Goal: Information Seeking & Learning: Learn about a topic

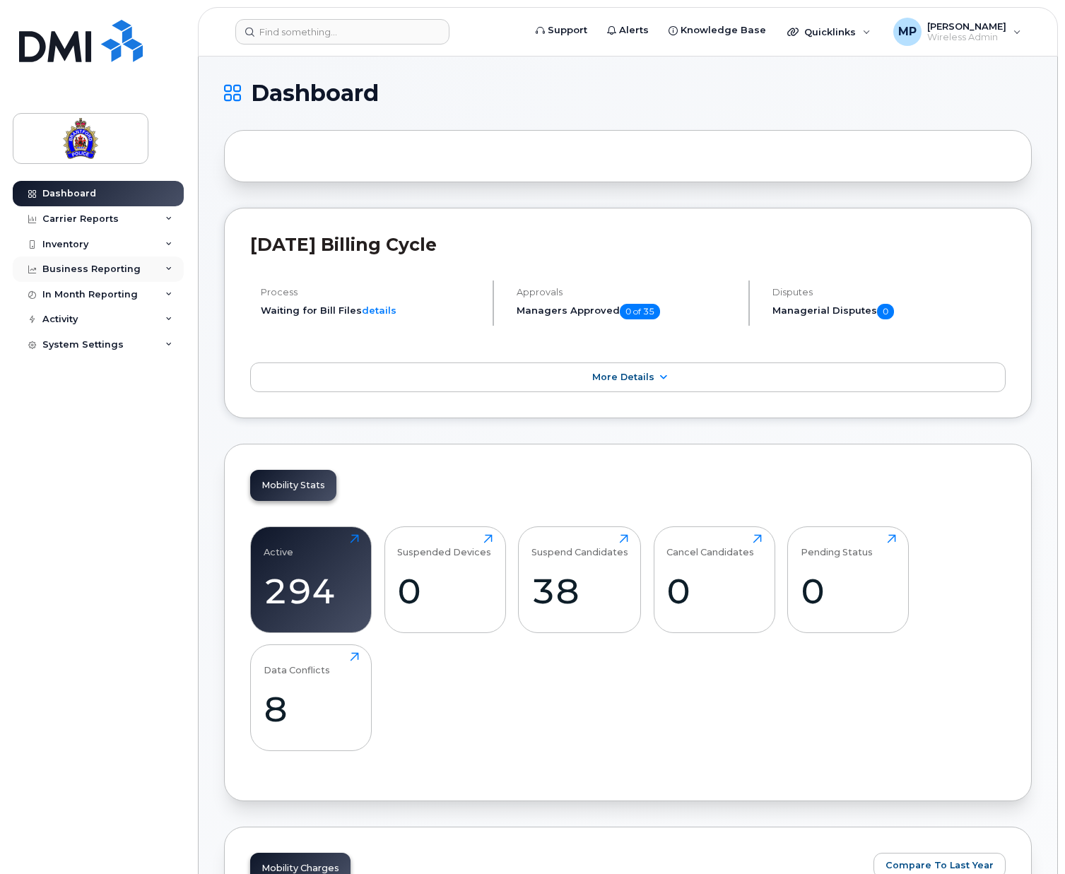
click at [92, 268] on div "Business Reporting" at bounding box center [91, 269] width 98 height 11
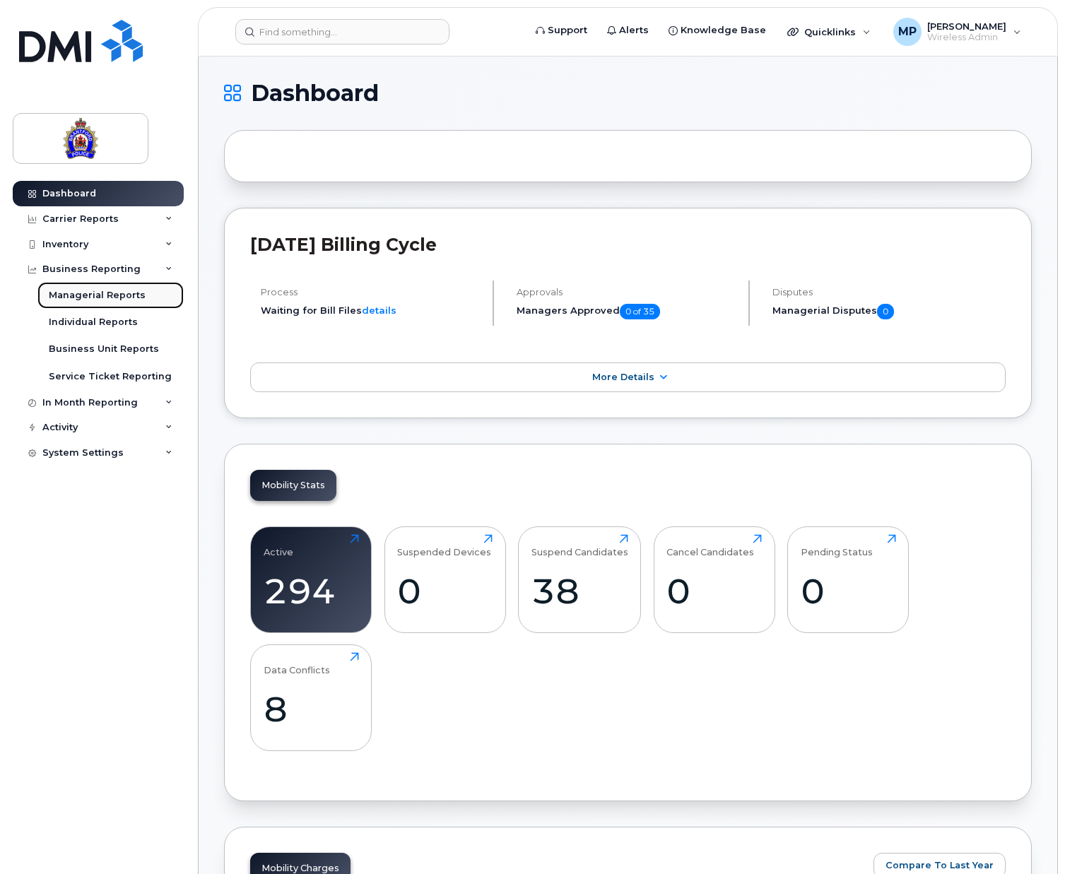
click at [105, 289] on div "Managerial Reports" at bounding box center [97, 295] width 97 height 13
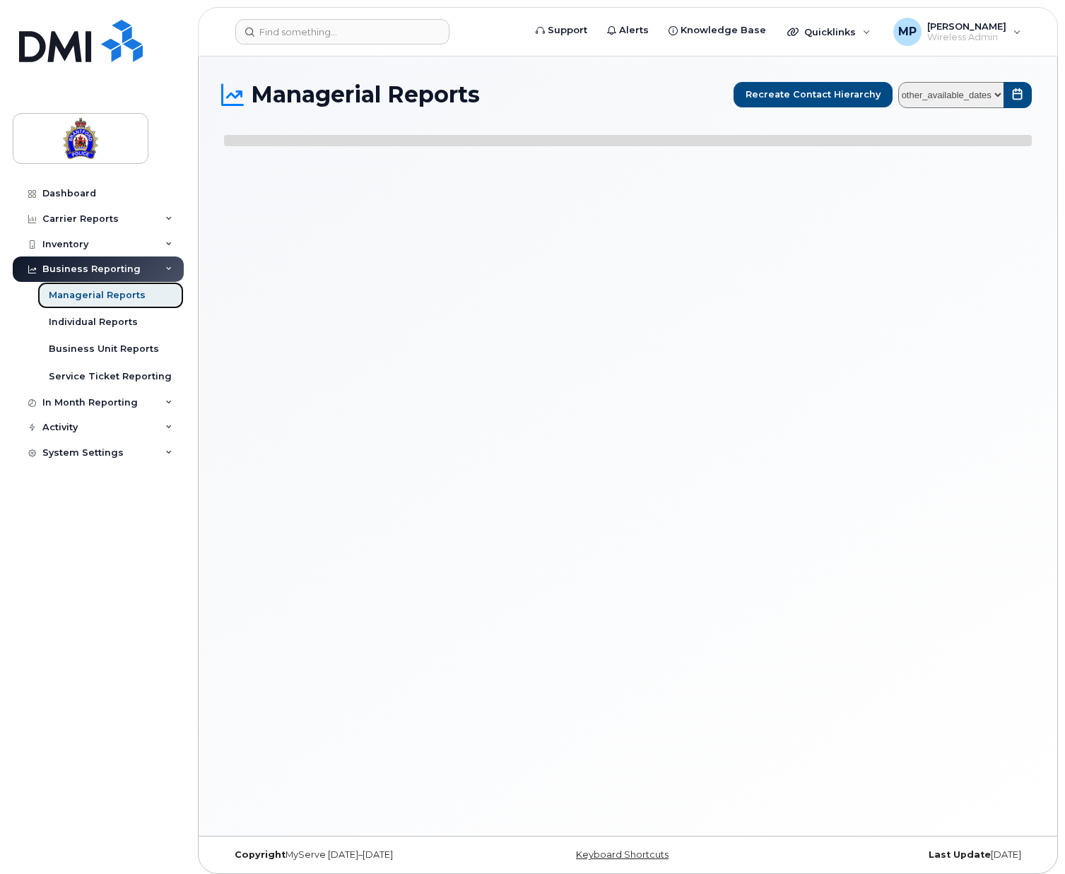
click at [96, 294] on div "Managerial Reports" at bounding box center [97, 295] width 97 height 13
select select
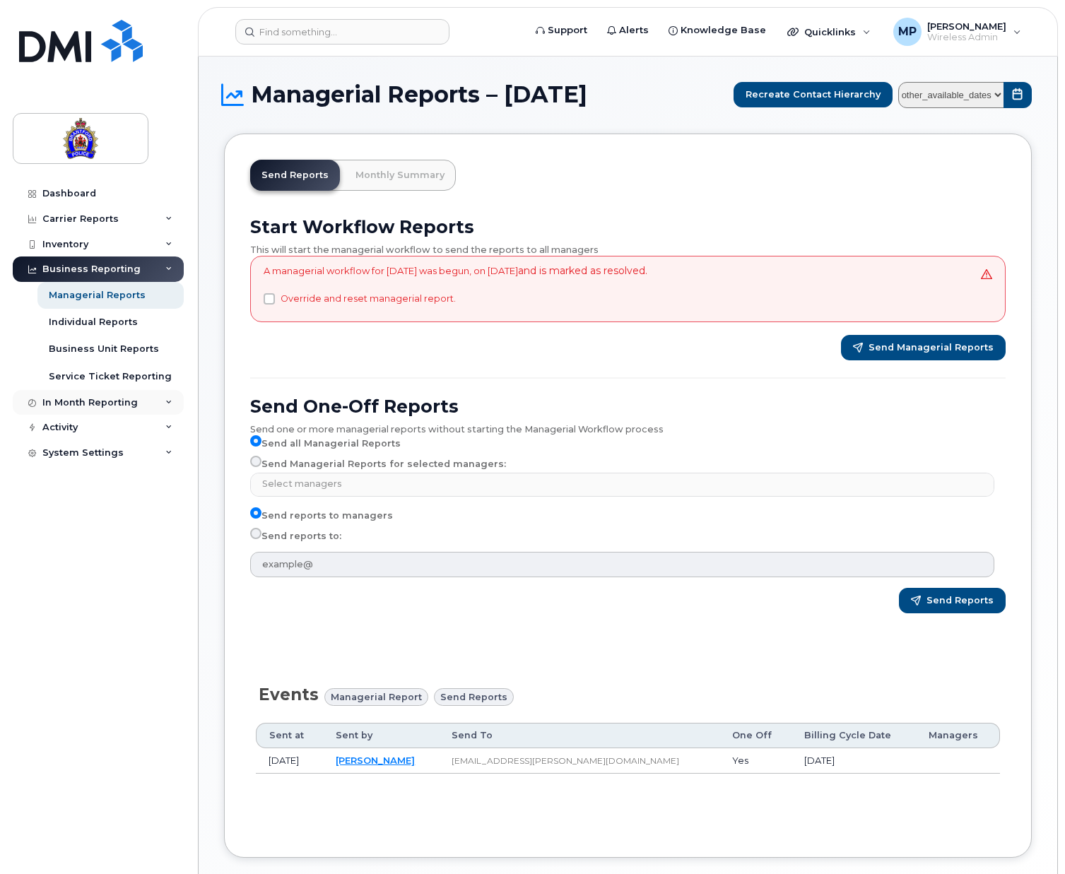
click at [92, 399] on div "In Month Reporting" at bounding box center [89, 402] width 95 height 11
click at [92, 421] on link "Data Usage" at bounding box center [110, 428] width 146 height 27
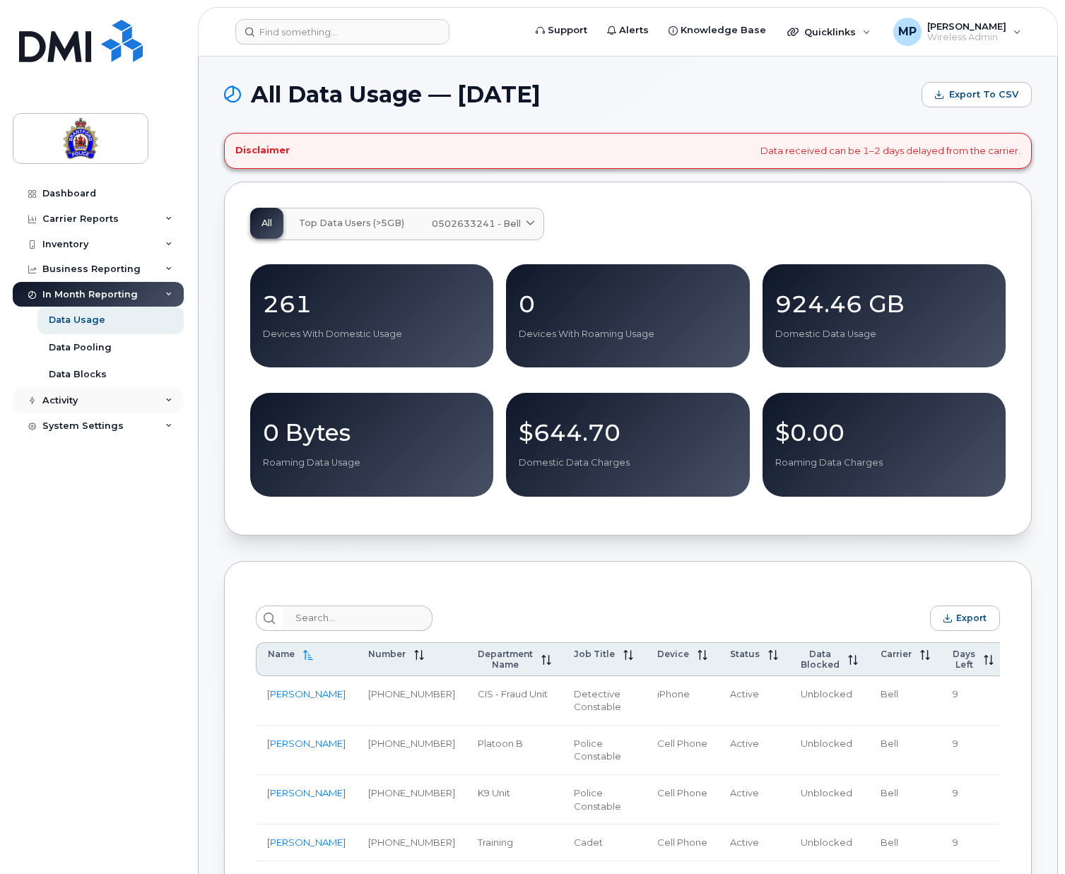
click at [75, 399] on div "Activity" at bounding box center [59, 400] width 35 height 11
click at [92, 210] on div "Carrier Reports" at bounding box center [98, 218] width 171 height 25
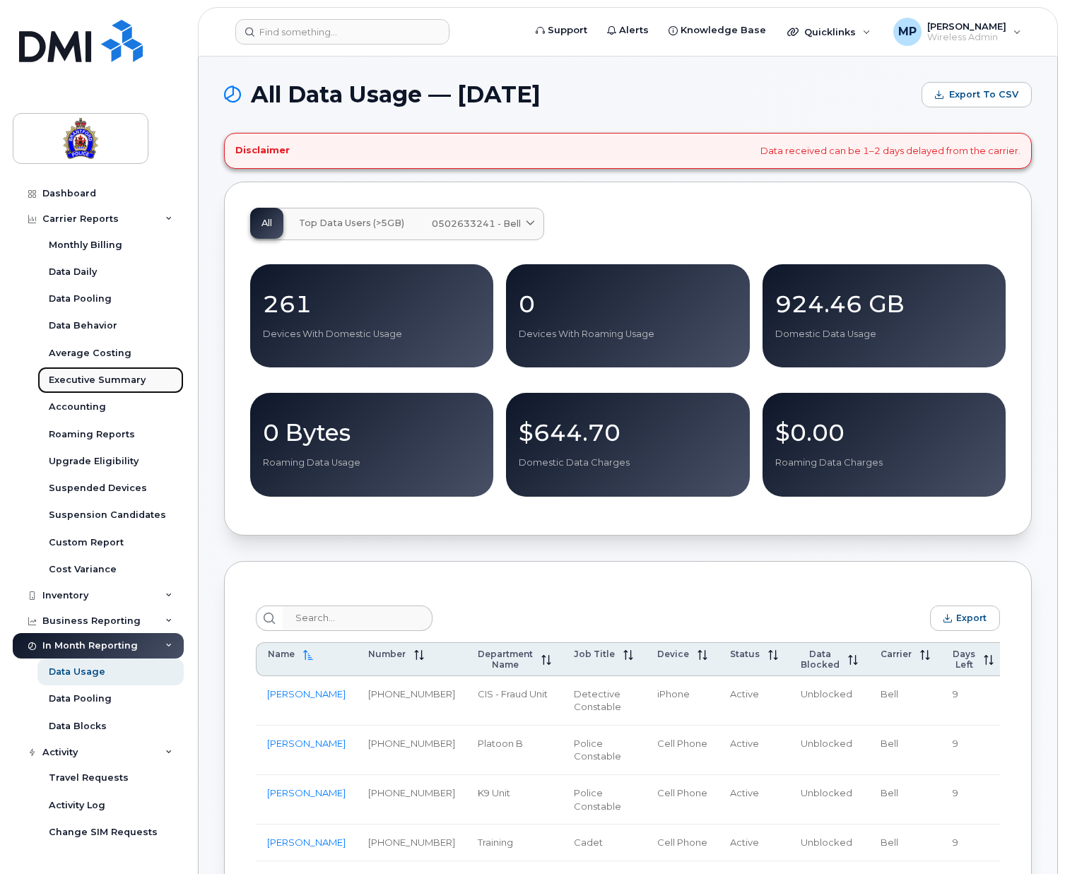
click at [81, 375] on div "Executive Summary" at bounding box center [97, 380] width 97 height 13
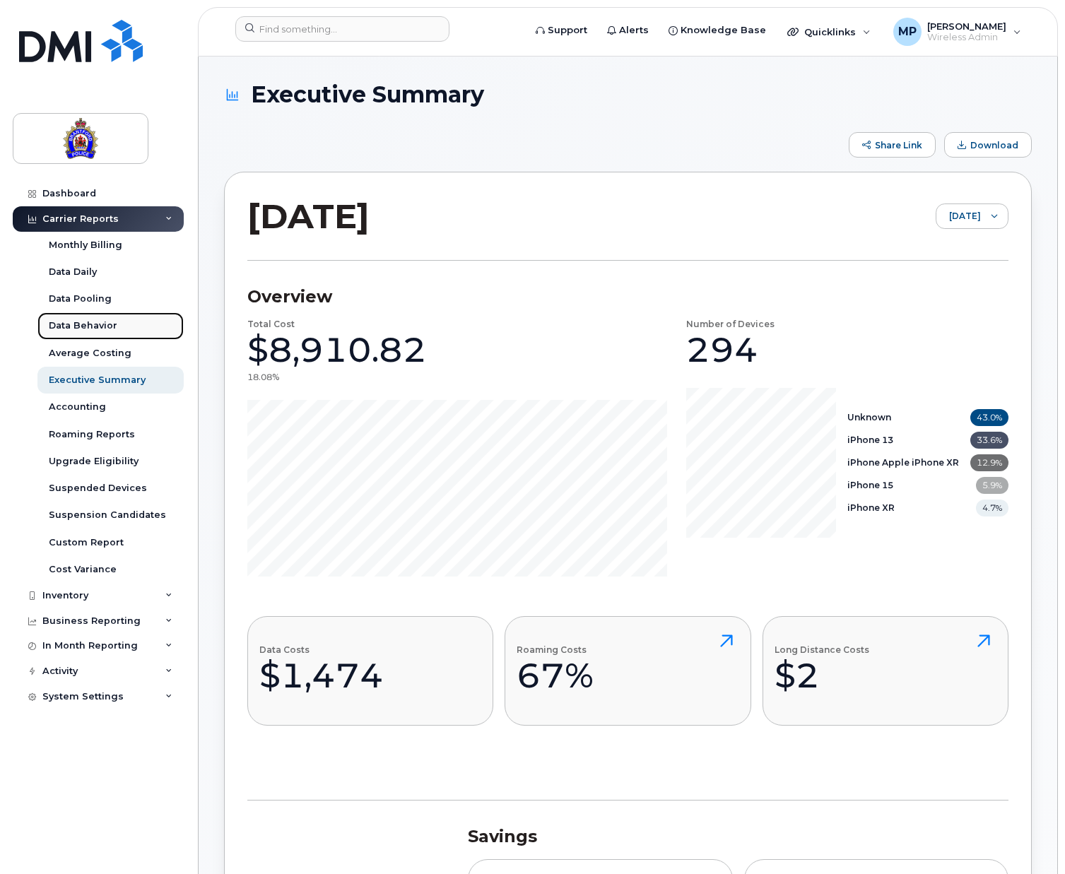
click at [90, 322] on div "Data Behavior" at bounding box center [83, 325] width 69 height 13
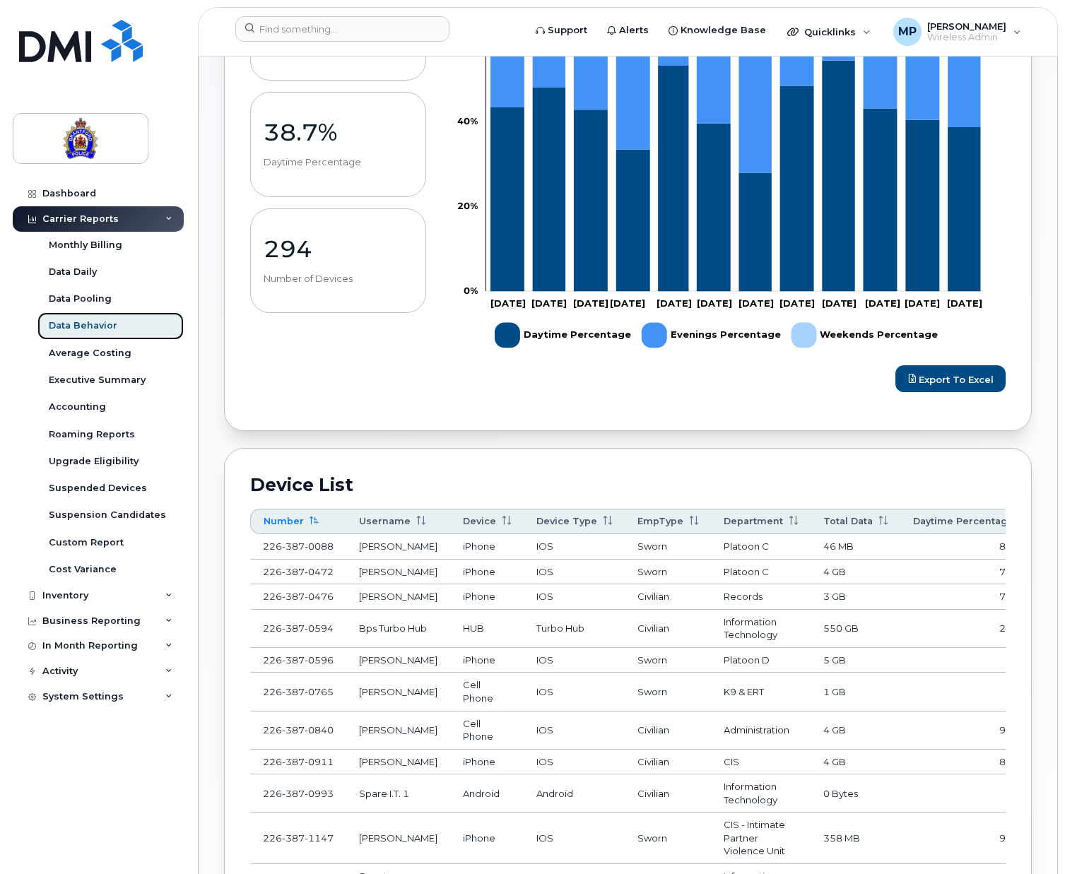
scroll to position [353, 0]
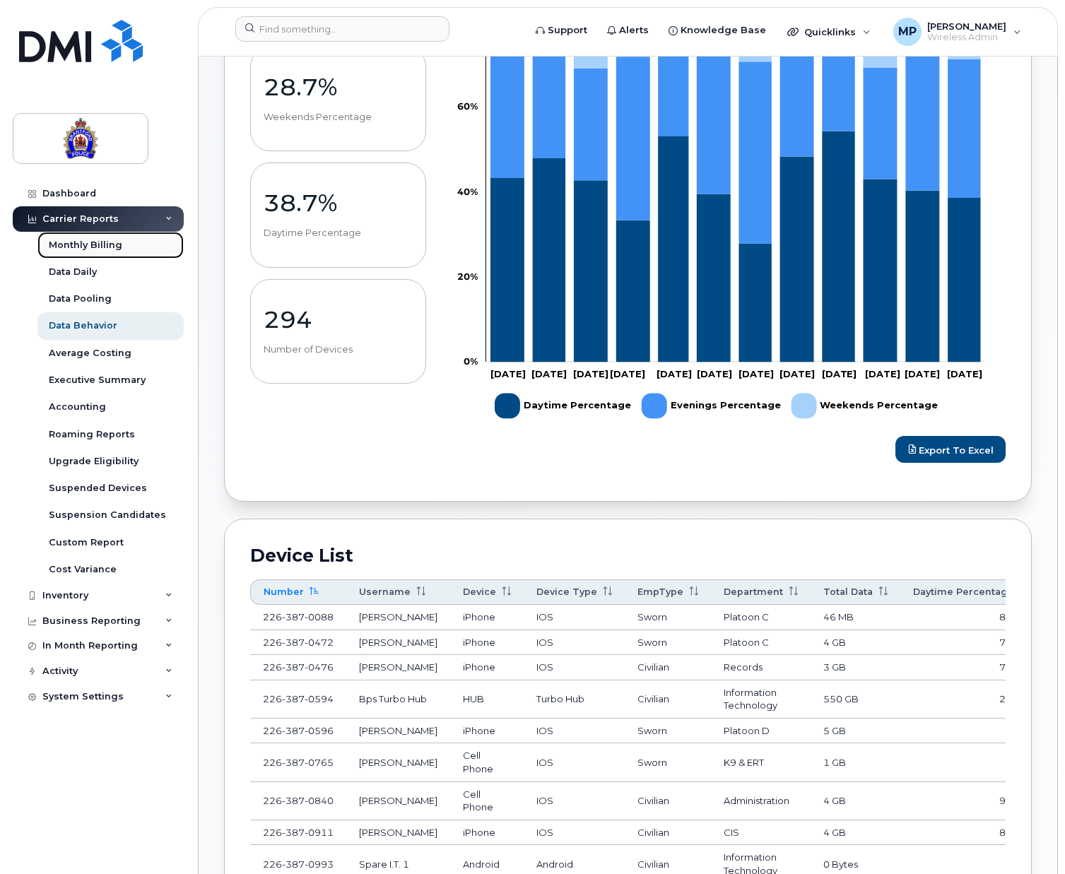
click at [106, 242] on div "Monthly Billing" at bounding box center [86, 245] width 74 height 13
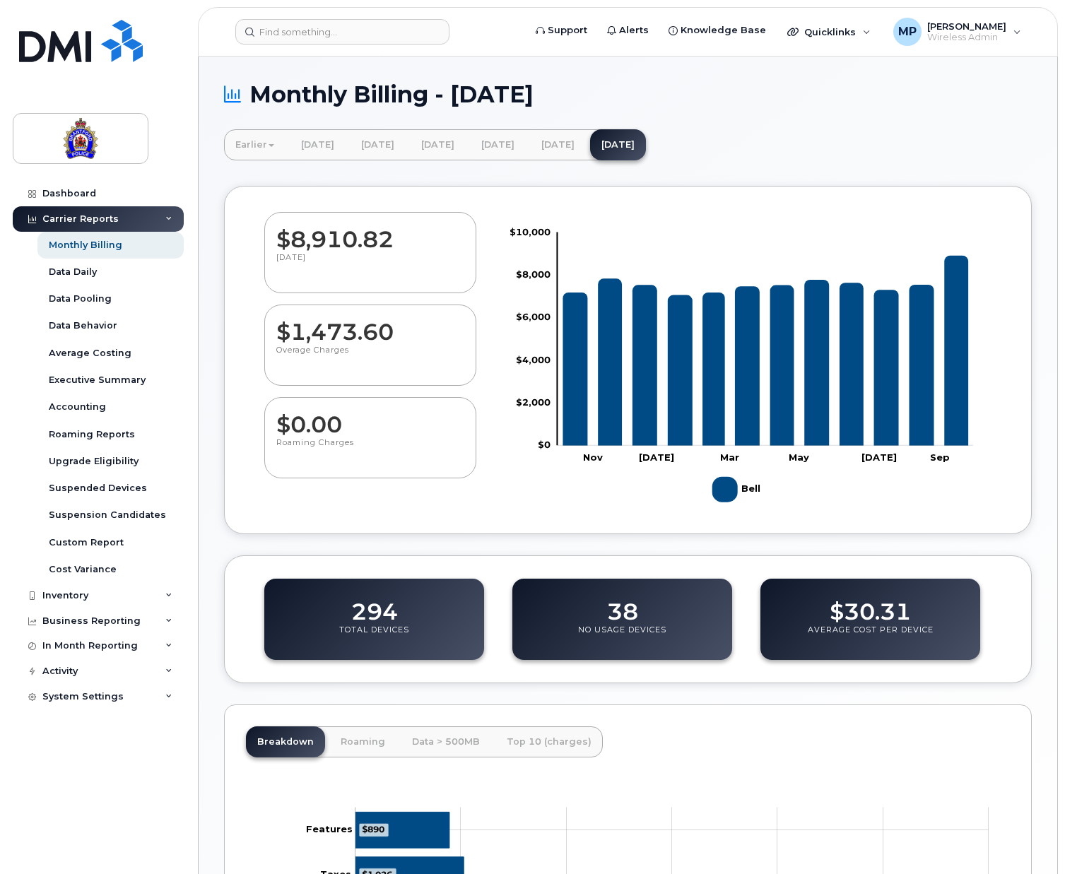
scroll to position [231, 0]
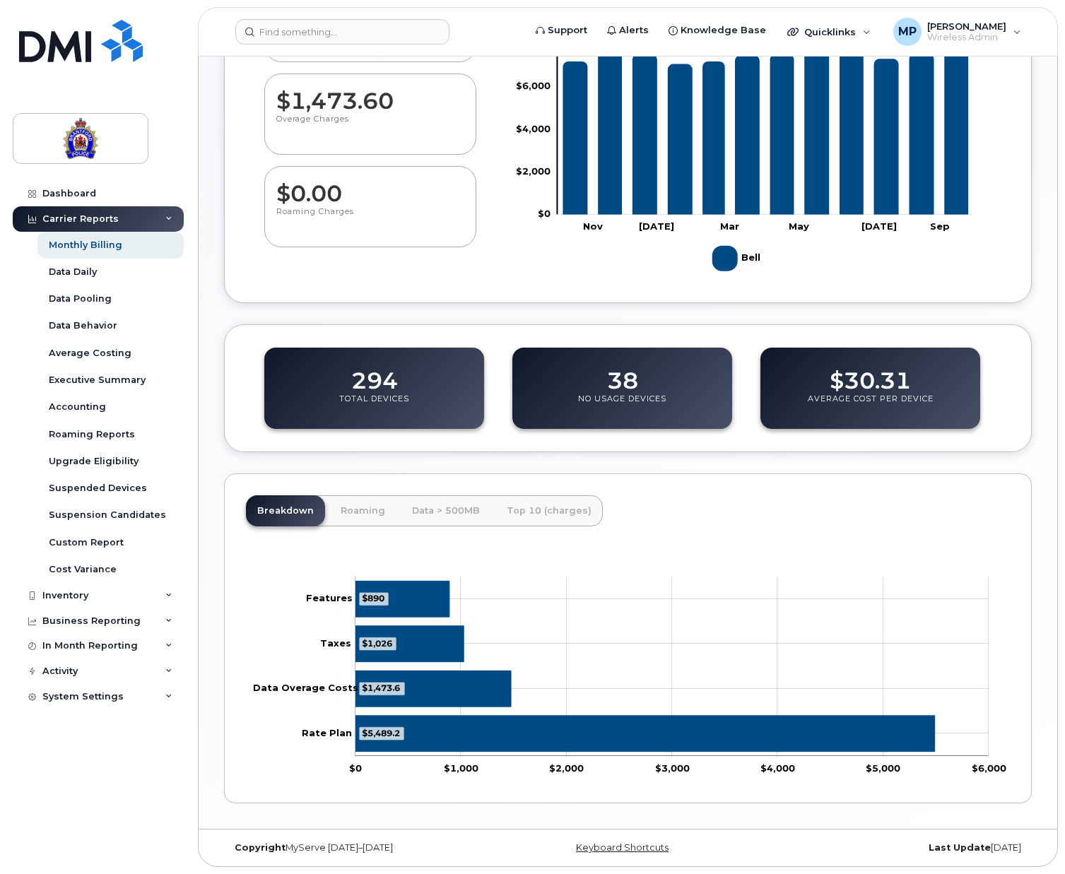
click at [409, 690] on icon "$1,473.6 Data Overage Costs" at bounding box center [432, 689] width 155 height 36
click at [329, 688] on tspan "Data Overage Costs" at bounding box center [305, 687] width 105 height 11
click at [413, 687] on icon "$1,473.6 Data Overage Costs" at bounding box center [432, 689] width 155 height 36
drag, startPoint x: 413, startPoint y: 687, endPoint x: 787, endPoint y: 609, distance: 381.9
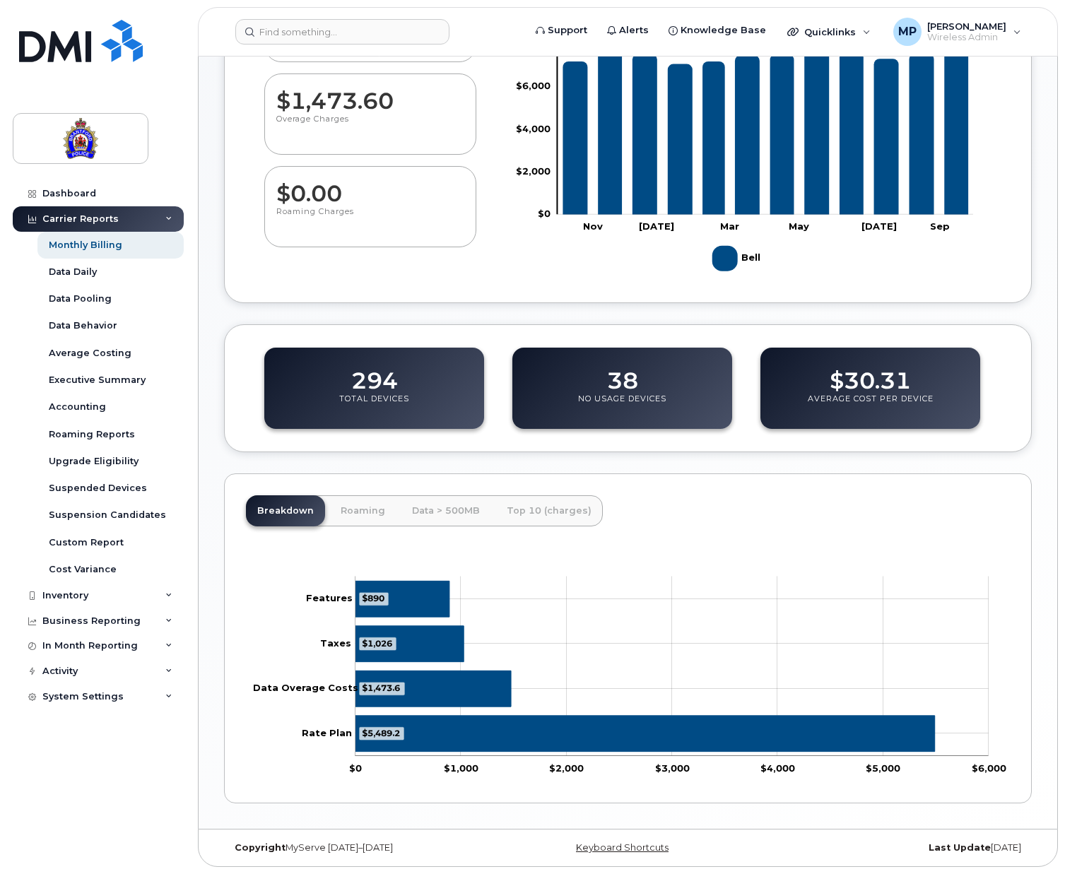
click at [787, 609] on rect "Chart" at bounding box center [671, 667] width 633 height 180
click at [425, 510] on link "Data > 500MB" at bounding box center [446, 510] width 90 height 31
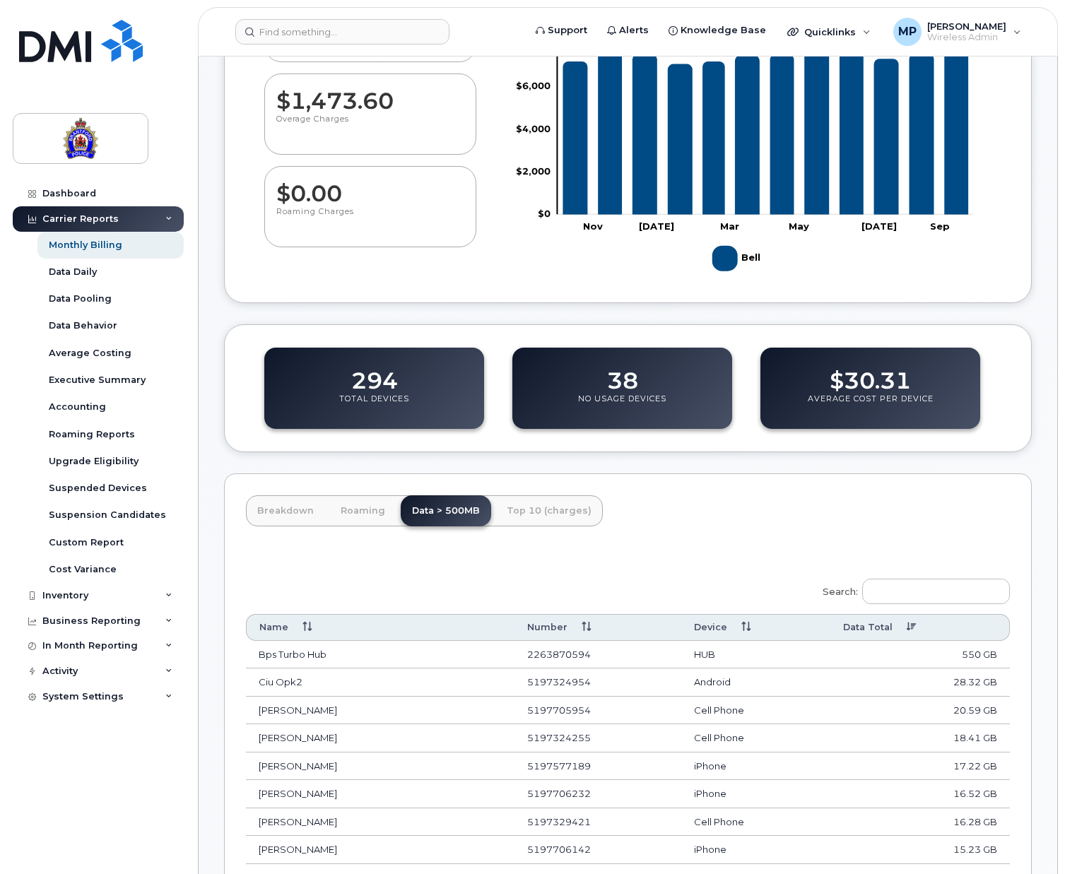
click at [984, 622] on th "Data Total" at bounding box center [920, 627] width 180 height 26
click at [982, 621] on th "Data Total" at bounding box center [920, 627] width 180 height 26
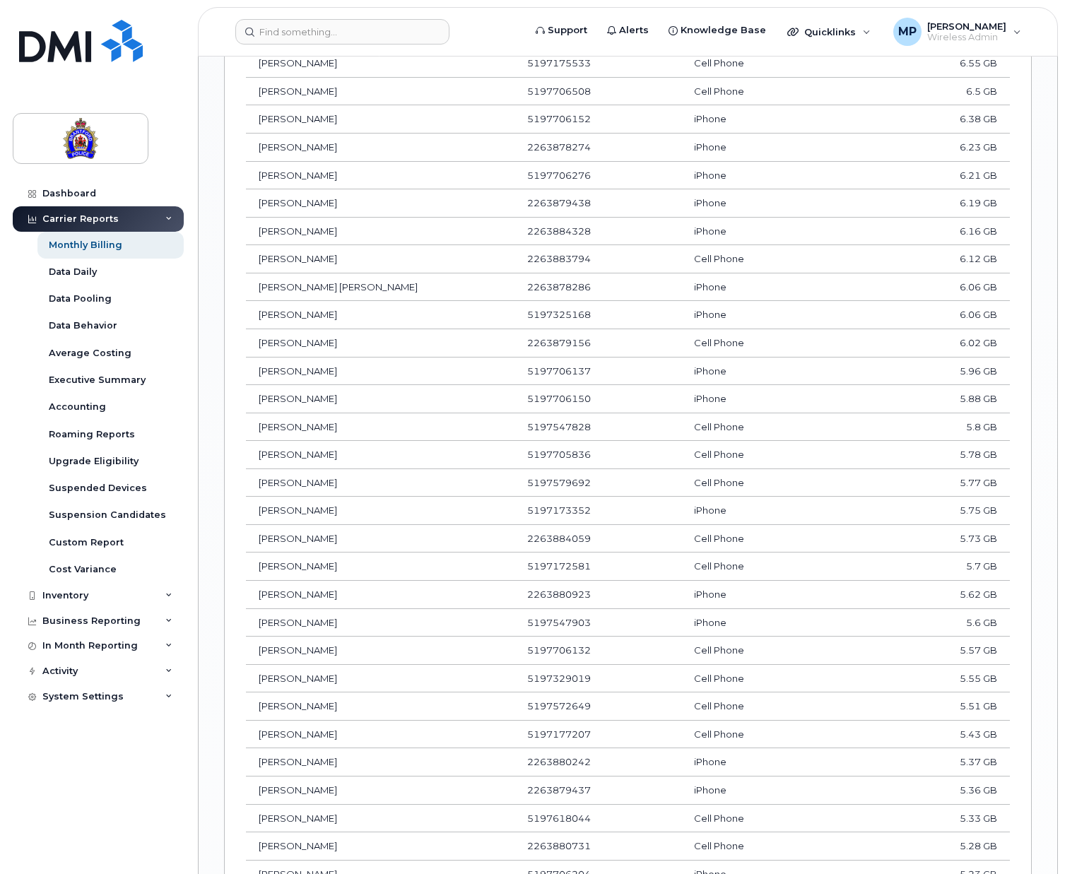
scroll to position [1786, 0]
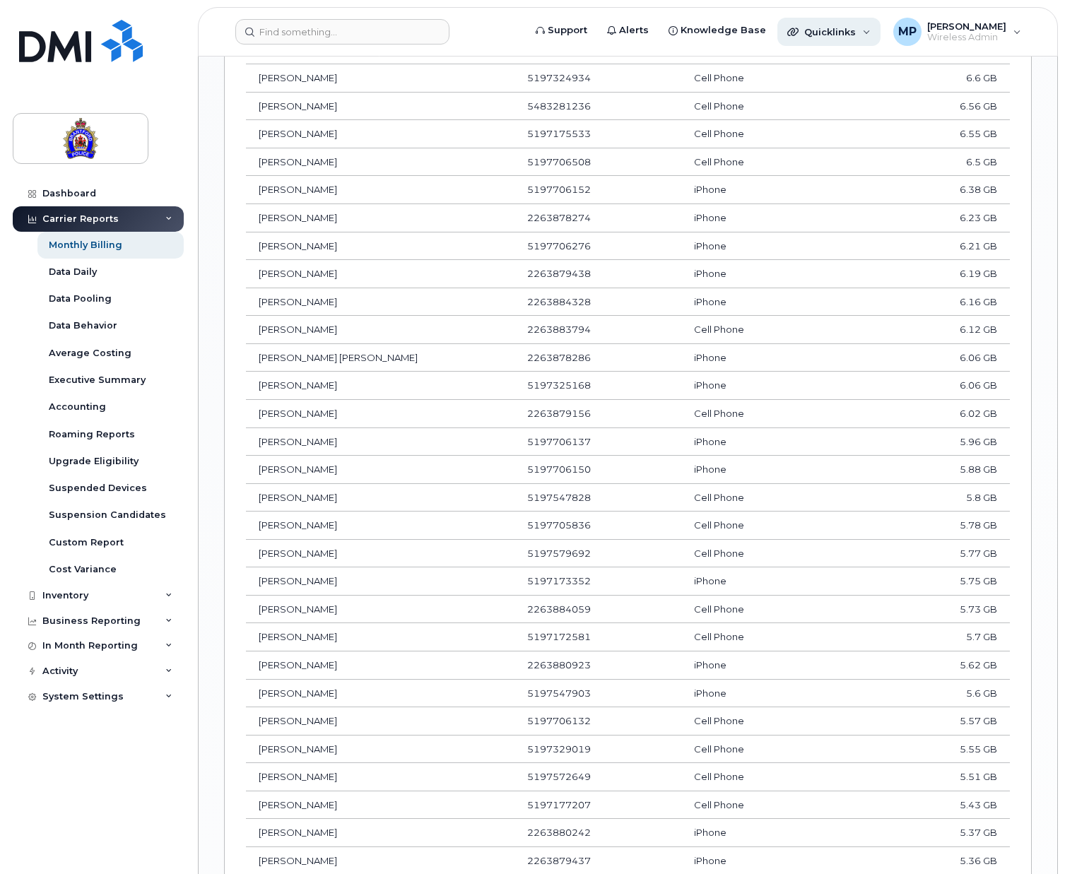
click at [836, 30] on span "Quicklinks" at bounding box center [830, 31] width 52 height 11
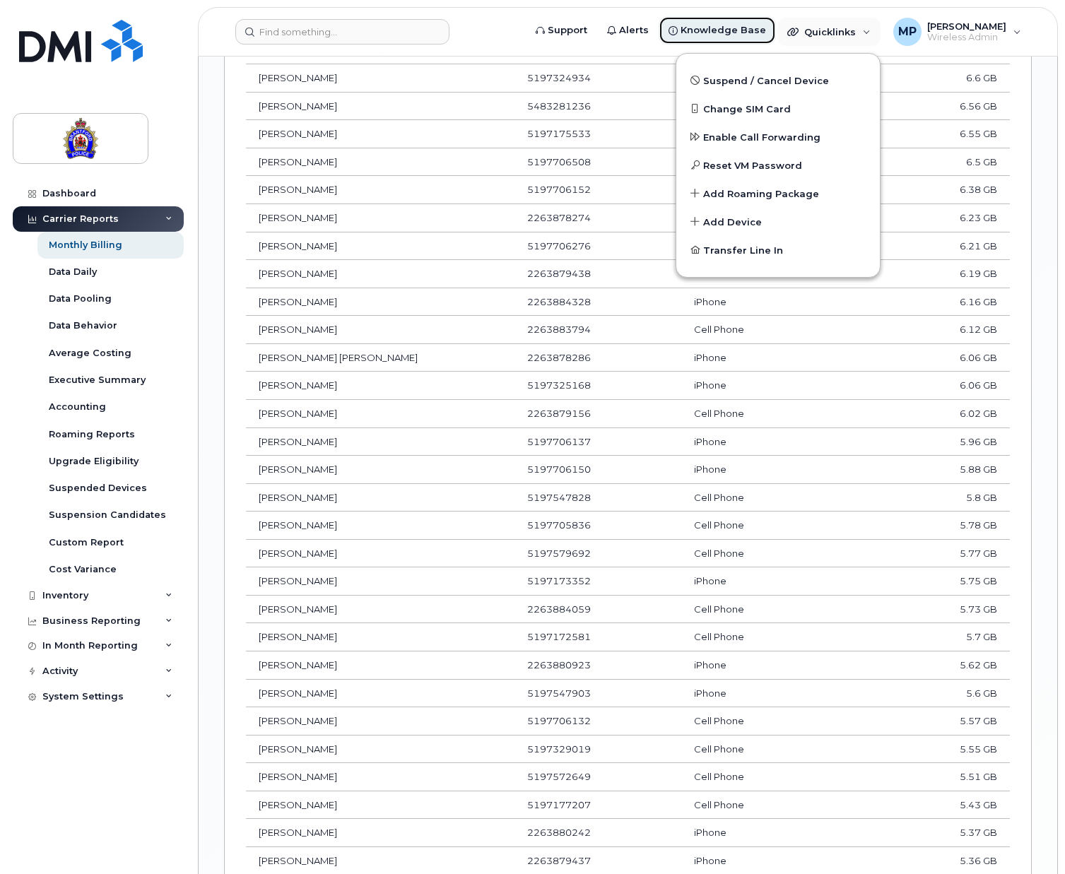
click at [765, 29] on span "Knowledge Base" at bounding box center [724, 30] width 86 height 14
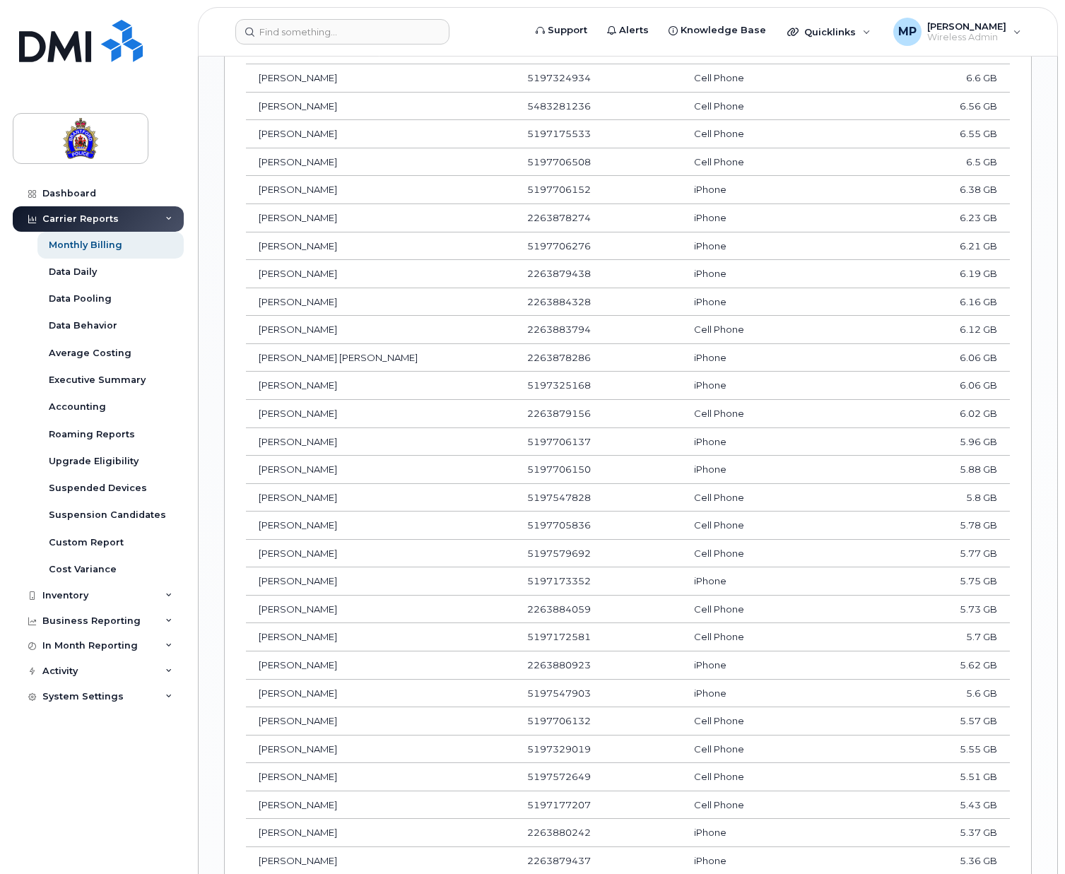
click at [428, 386] on td "Tabitha Fischer" at bounding box center [380, 386] width 269 height 28
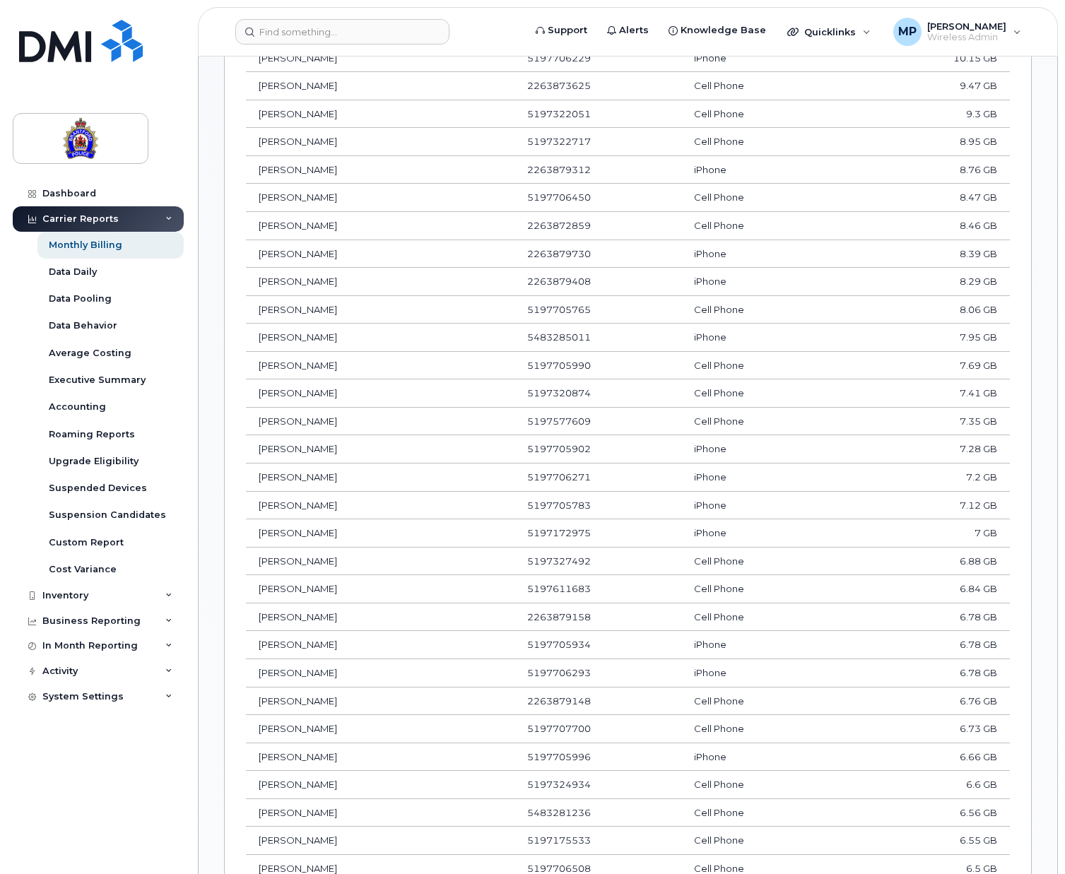
scroll to position [1150, 0]
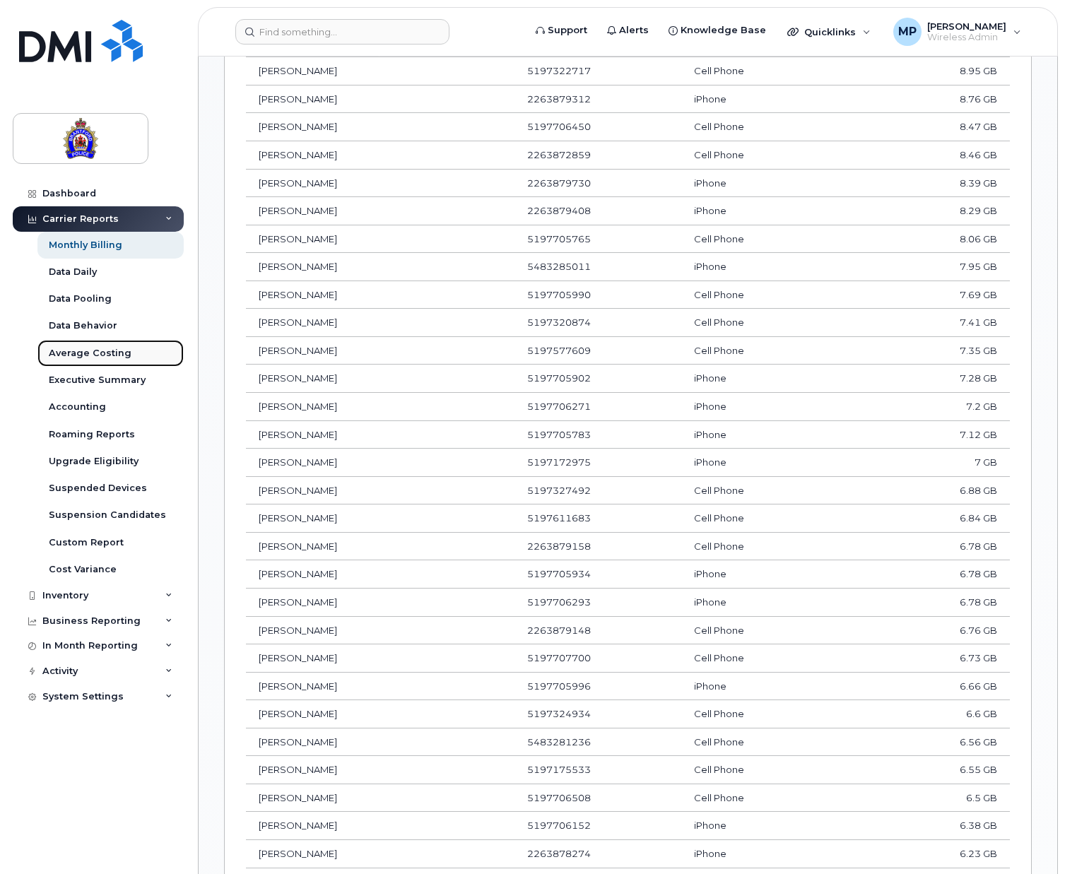
click at [91, 348] on div "Average Costing" at bounding box center [90, 353] width 83 height 13
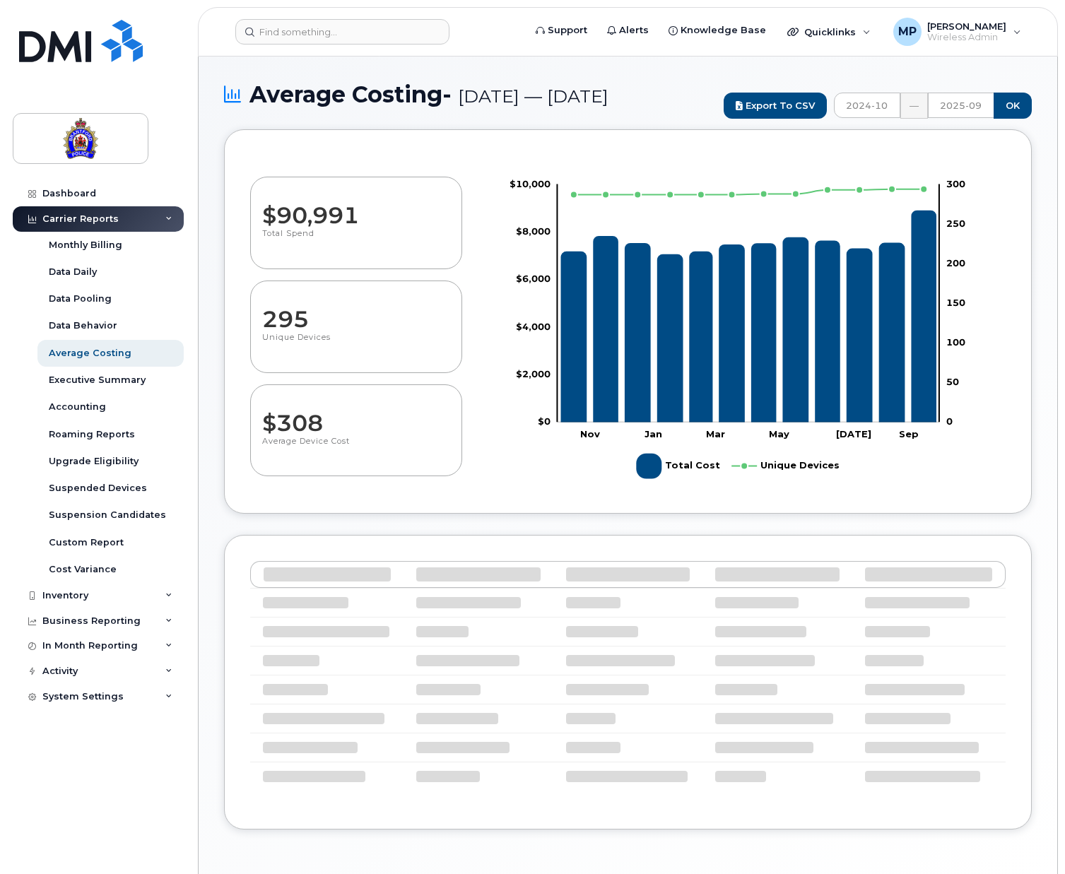
select select "100"
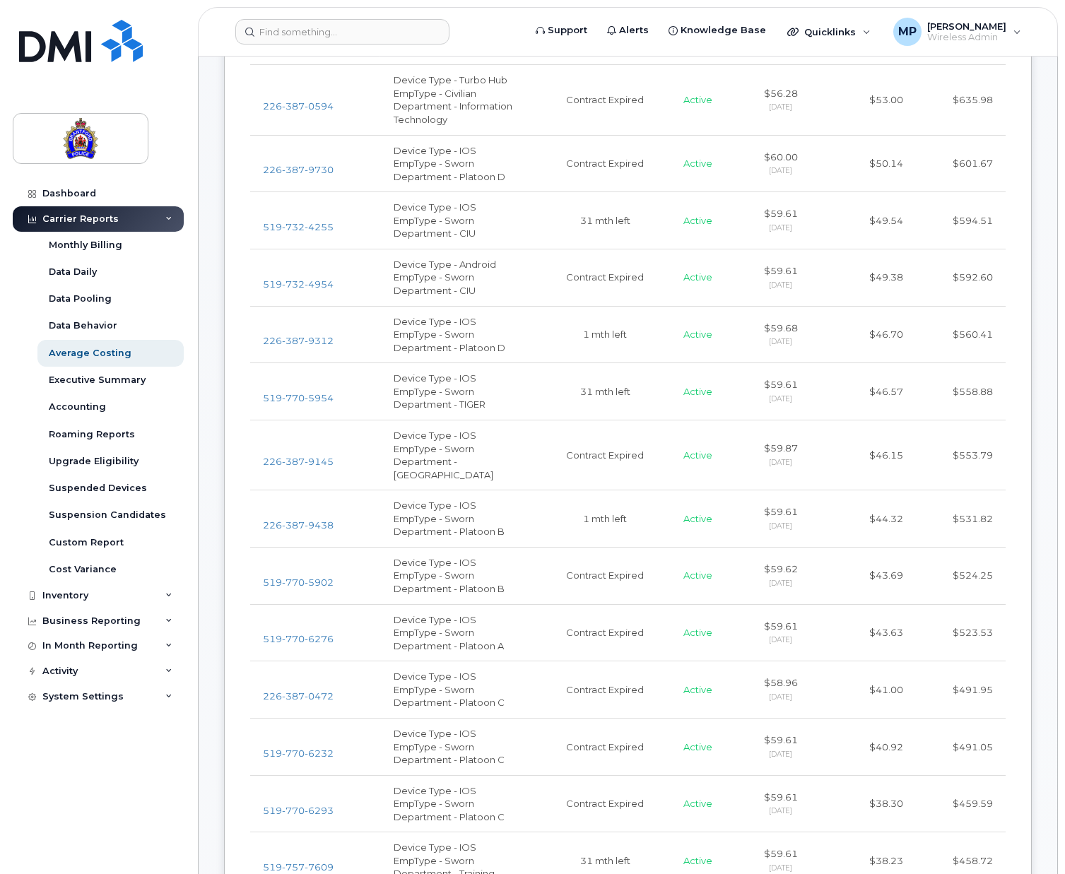
scroll to position [777, 0]
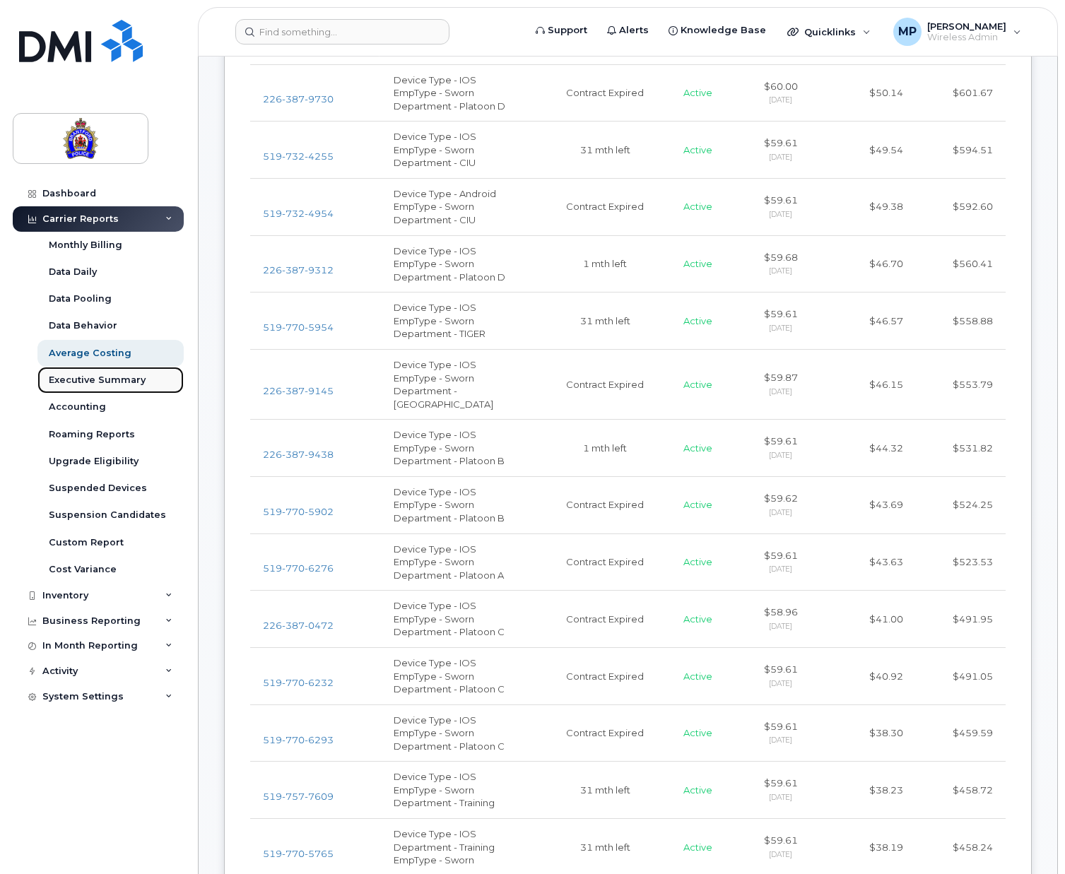
click at [85, 377] on div "Executive Summary" at bounding box center [97, 380] width 97 height 13
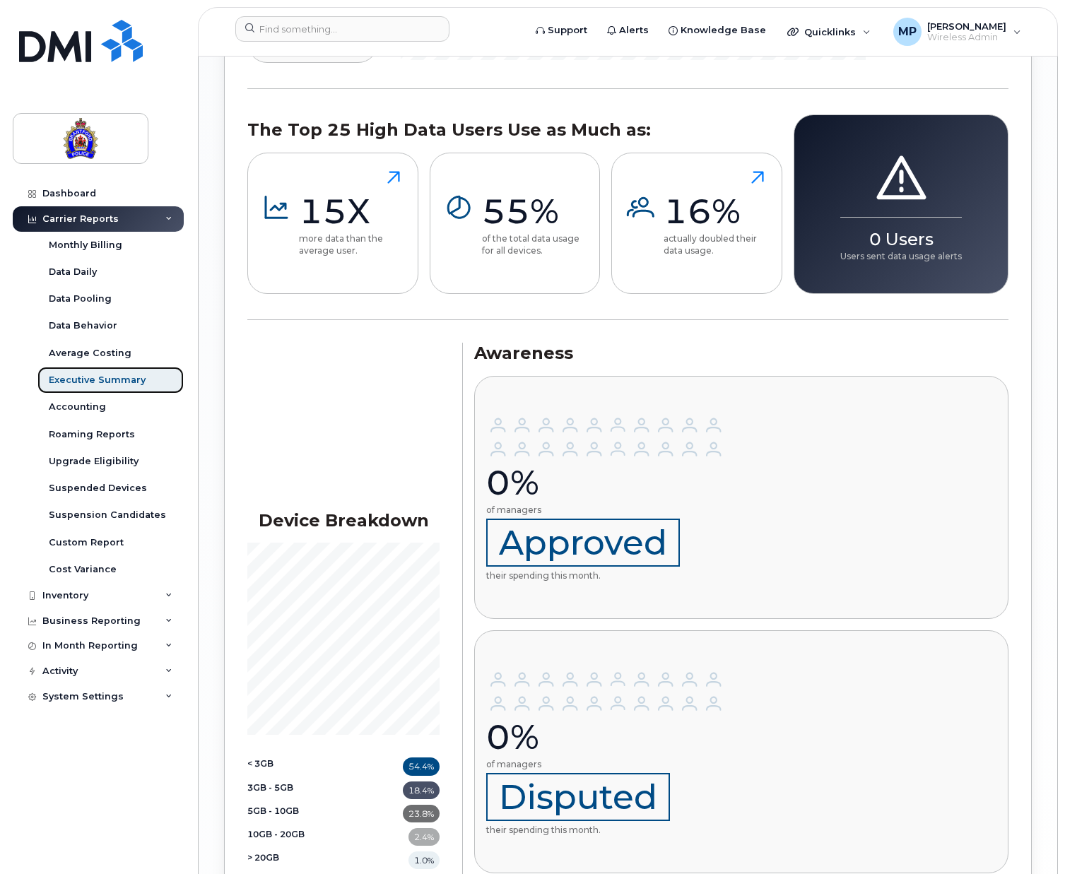
scroll to position [1835, 0]
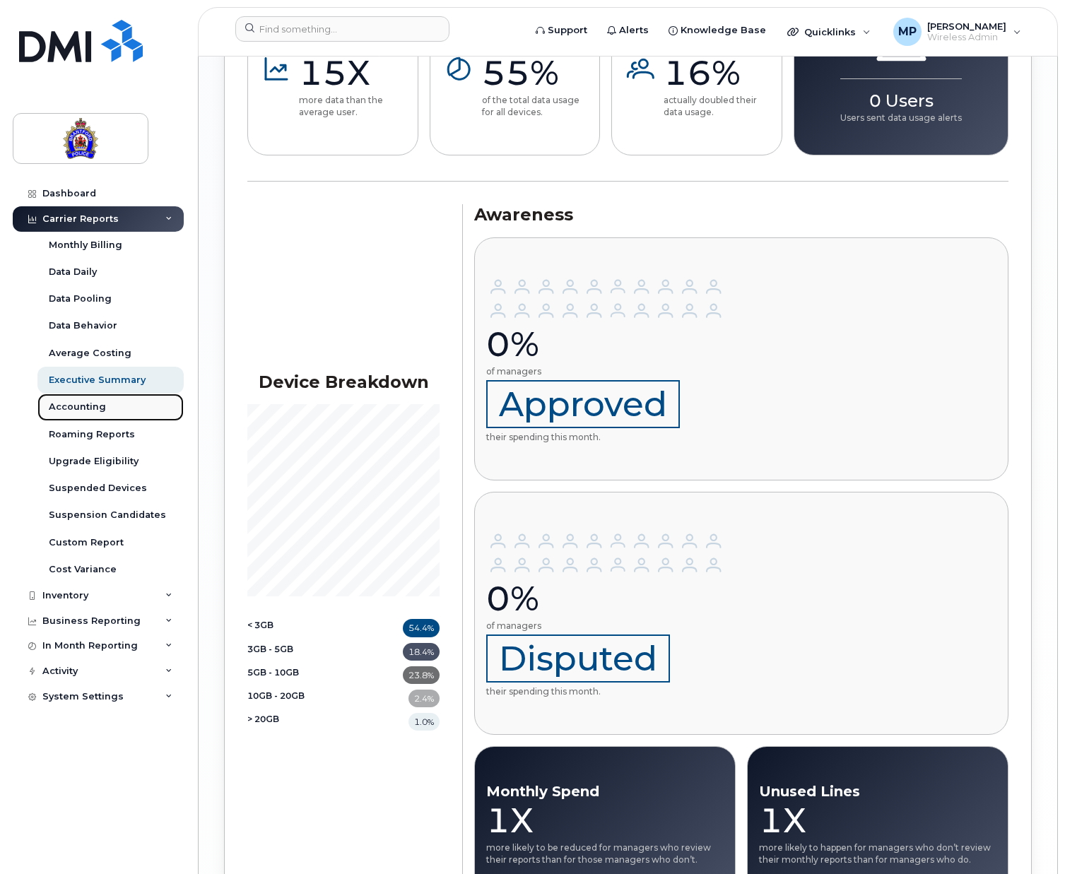
click at [71, 399] on link "Accounting" at bounding box center [110, 407] width 146 height 27
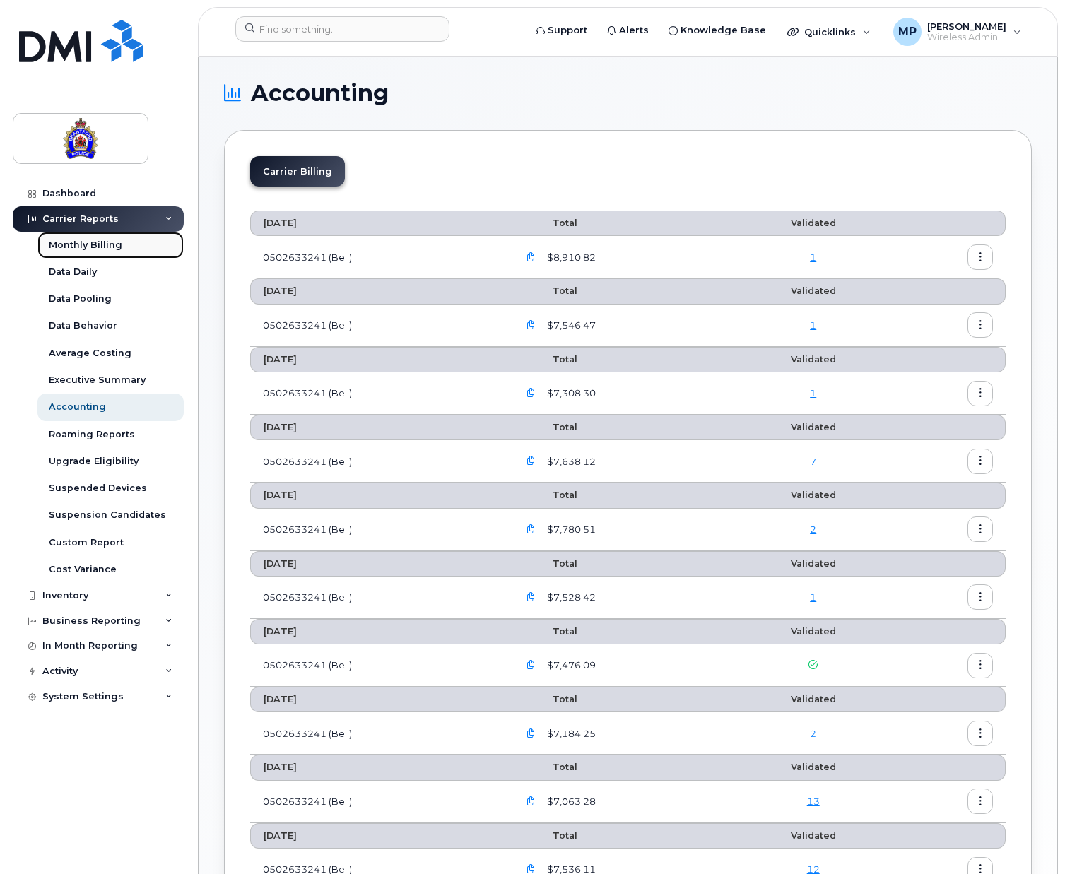
click at [76, 242] on div "Monthly Billing" at bounding box center [86, 245] width 74 height 13
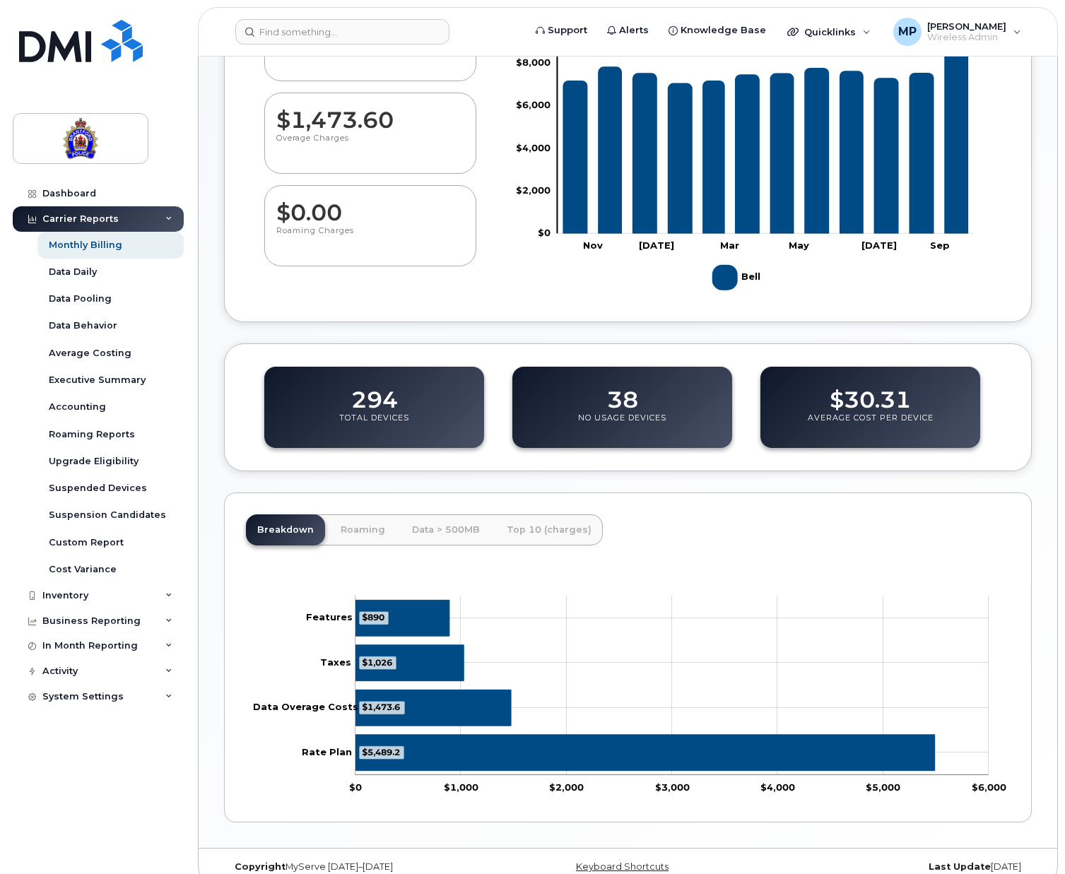
scroll to position [231, 0]
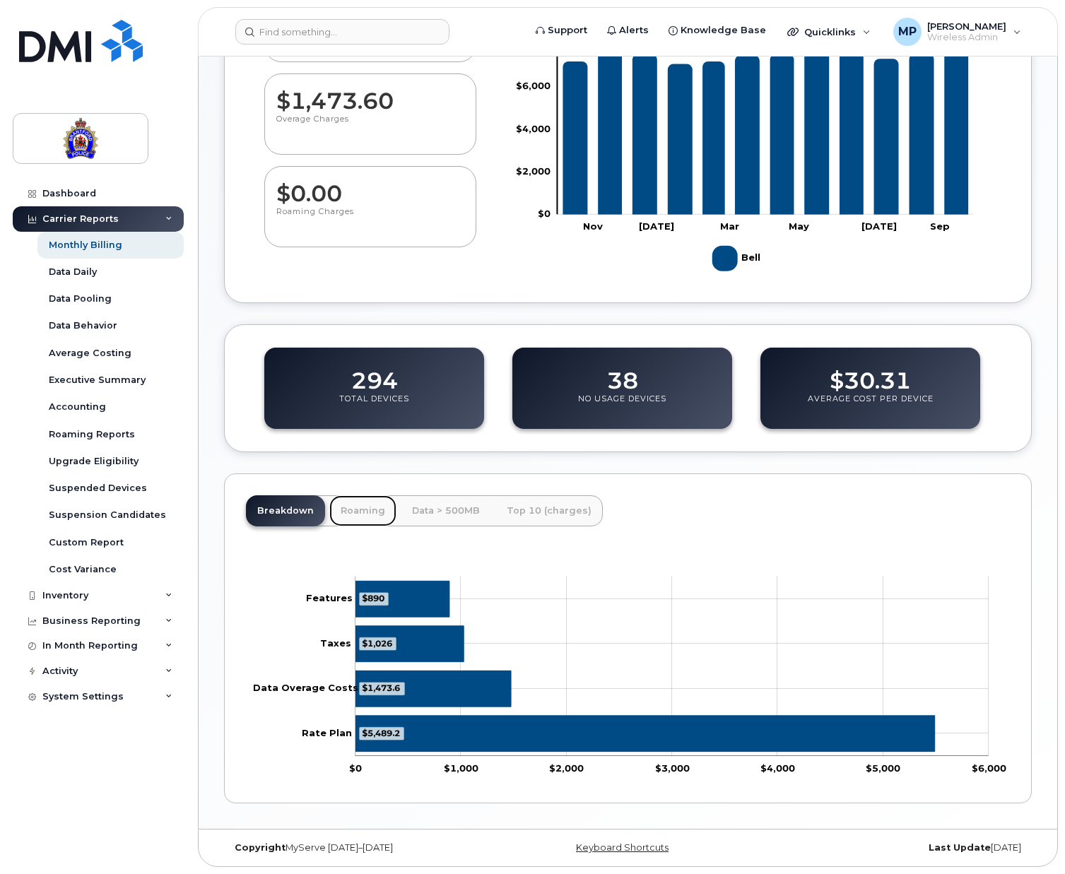
click at [360, 505] on link "Roaming" at bounding box center [362, 510] width 67 height 31
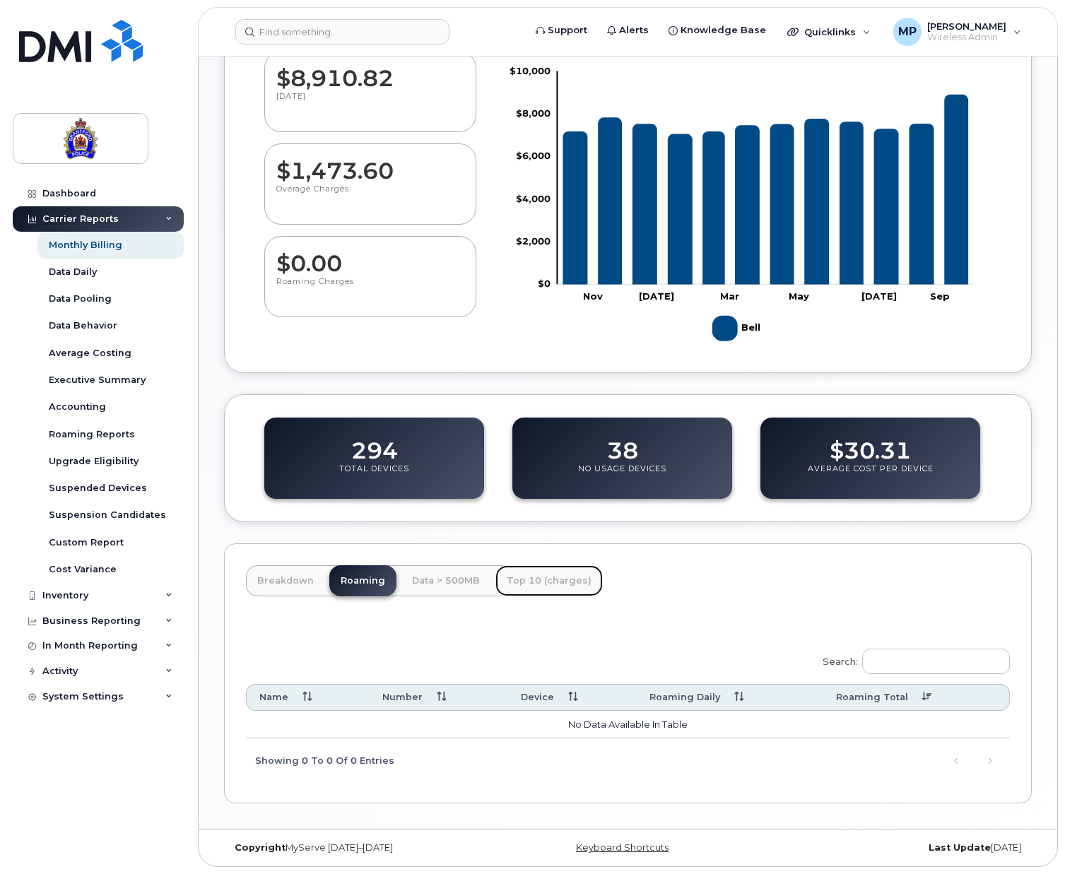
click at [524, 578] on link "Top 10 (charges)" at bounding box center [548, 580] width 107 height 31
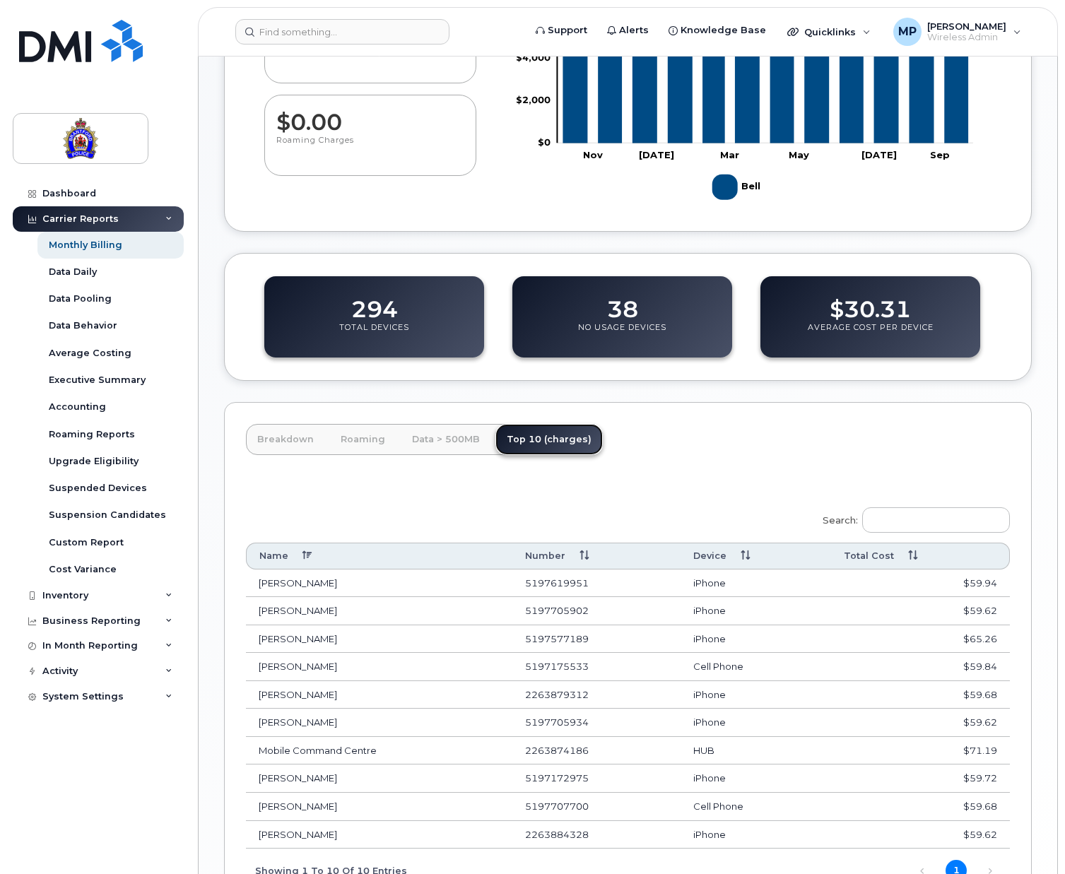
scroll to position [413, 0]
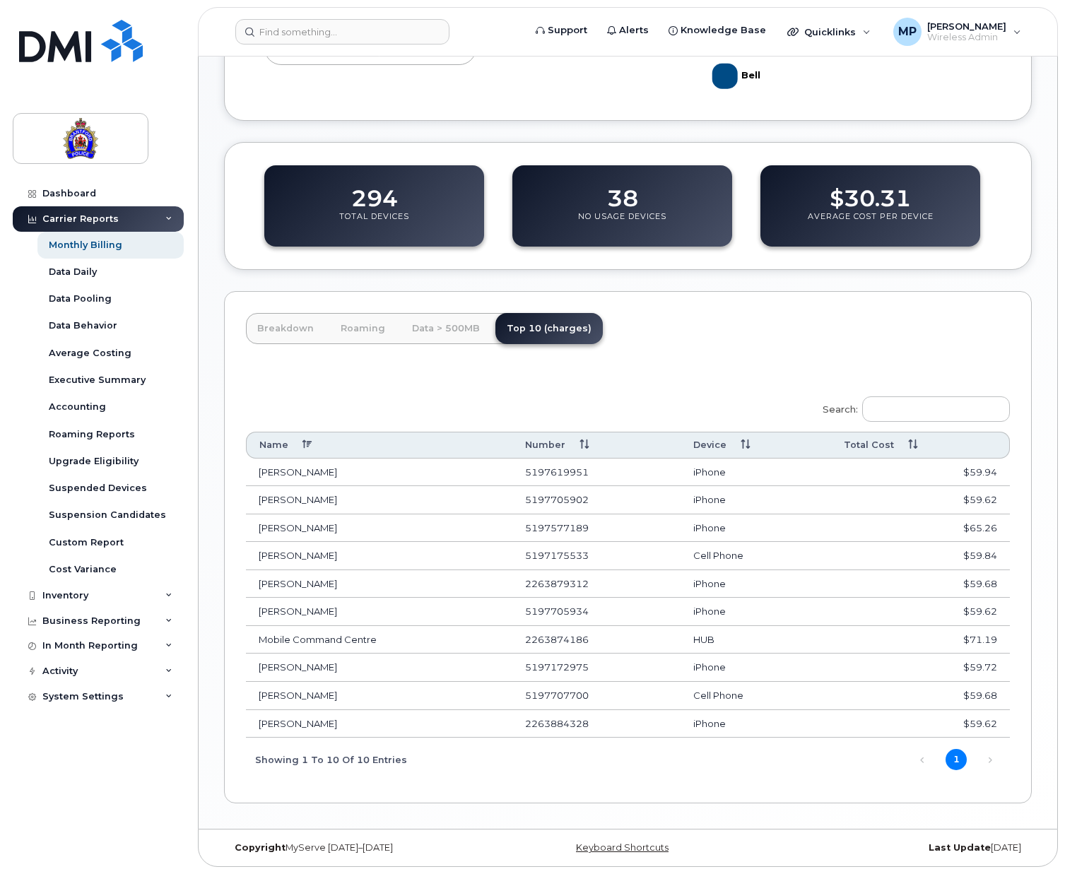
click at [977, 442] on th "Total Cost" at bounding box center [920, 445] width 179 height 26
click at [991, 758] on link "Next" at bounding box center [990, 760] width 21 height 21
click at [990, 756] on link "Next" at bounding box center [990, 760] width 21 height 21
click at [446, 330] on link "Data > 500MB" at bounding box center [446, 328] width 90 height 31
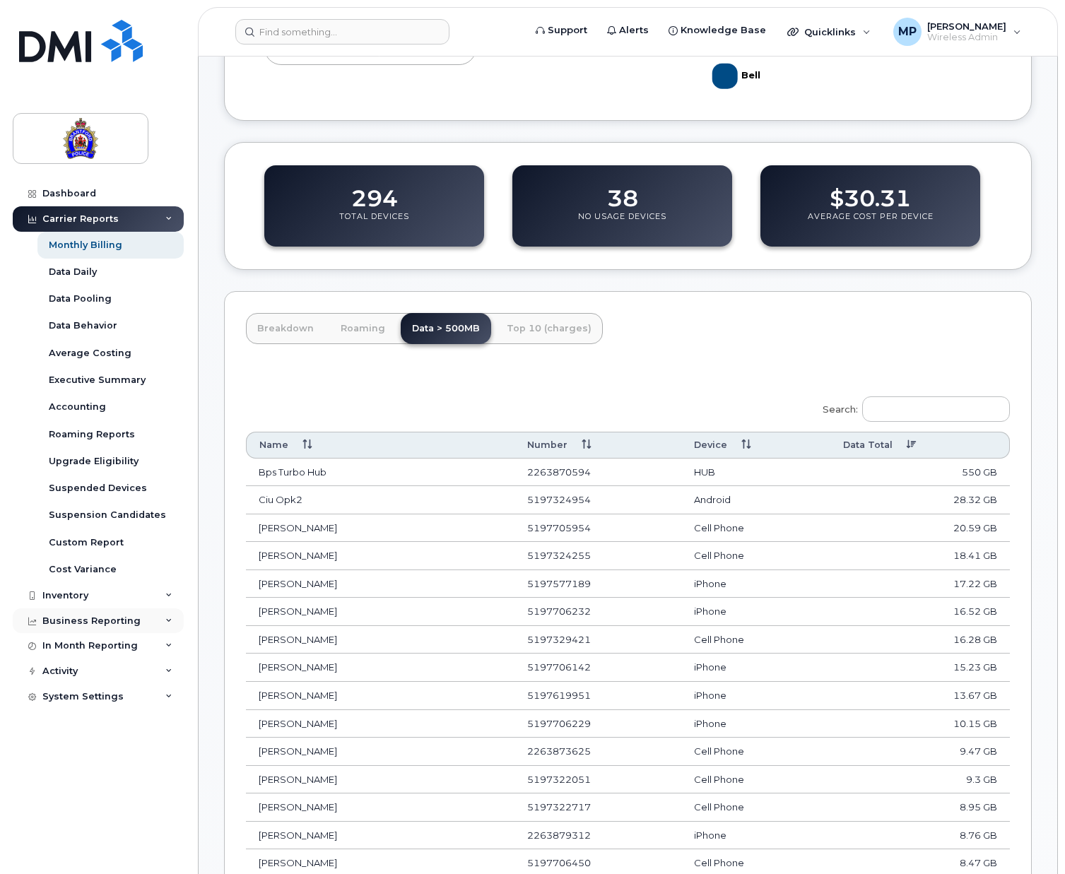
click at [73, 620] on div "Business Reporting" at bounding box center [91, 621] width 98 height 11
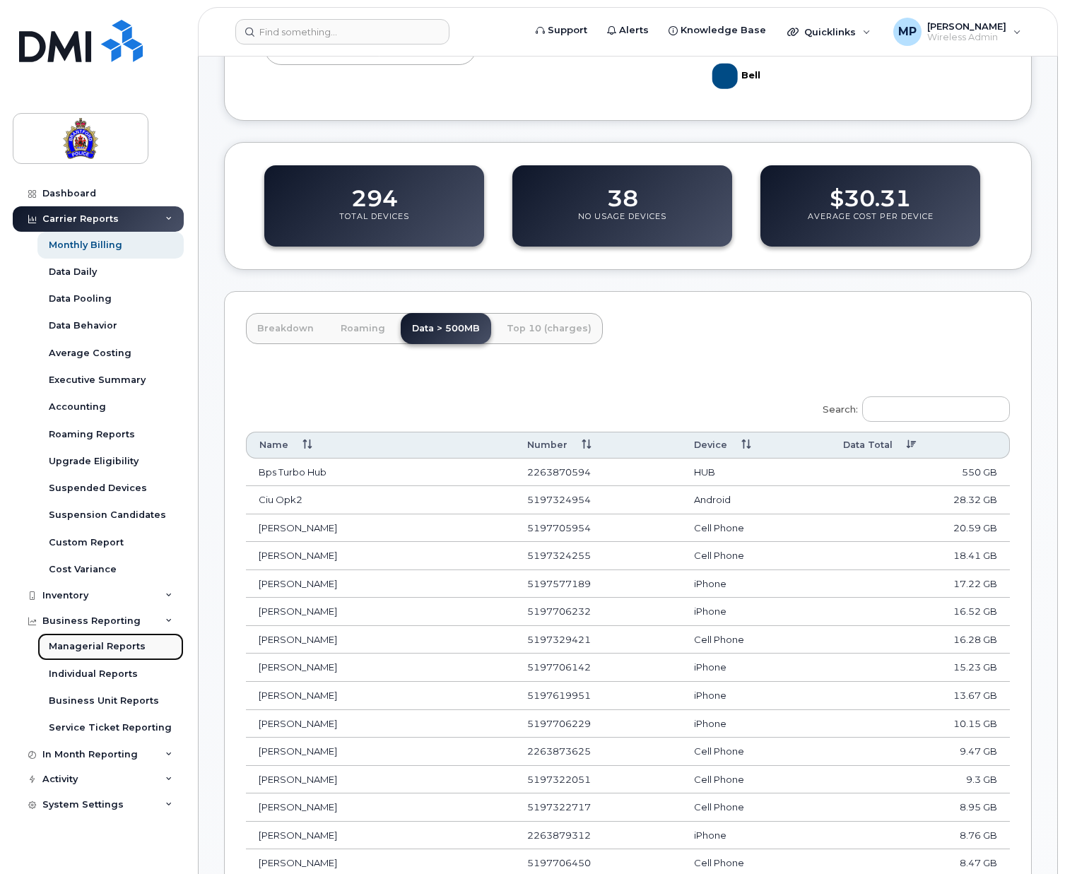
click at [73, 642] on div "Managerial Reports" at bounding box center [97, 646] width 97 height 13
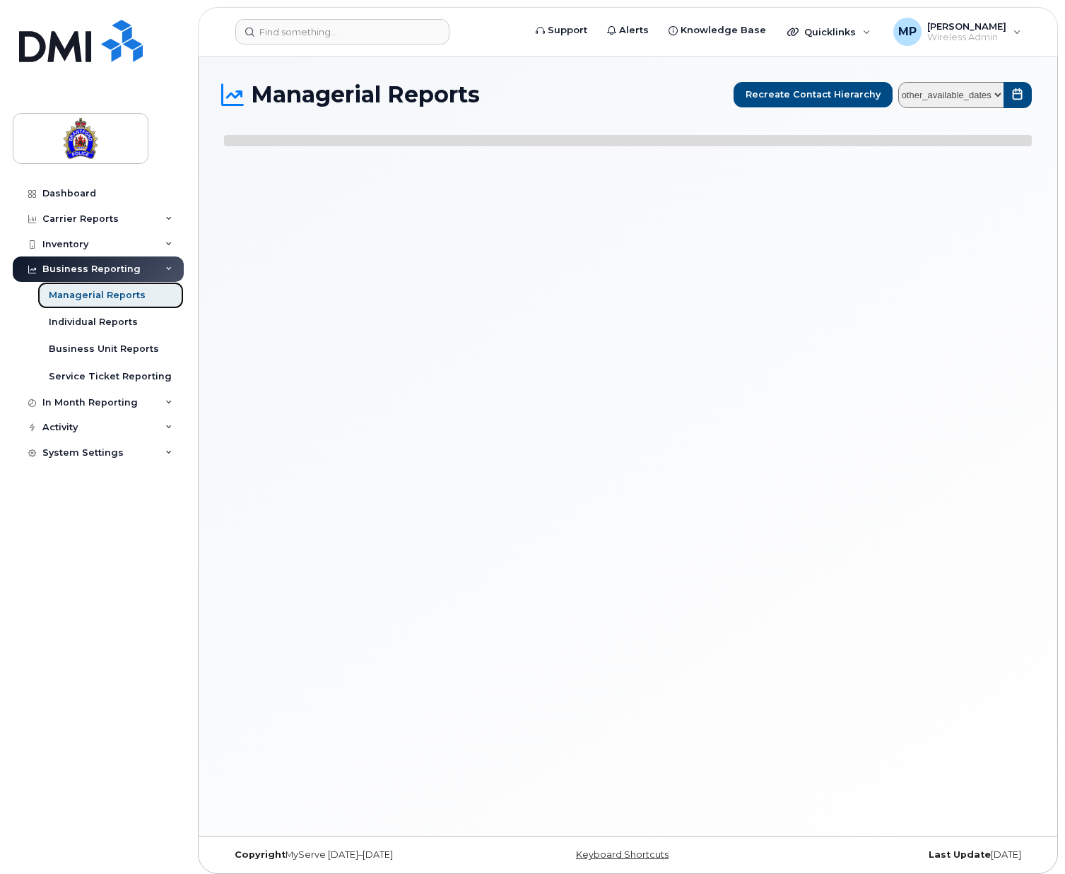
select select
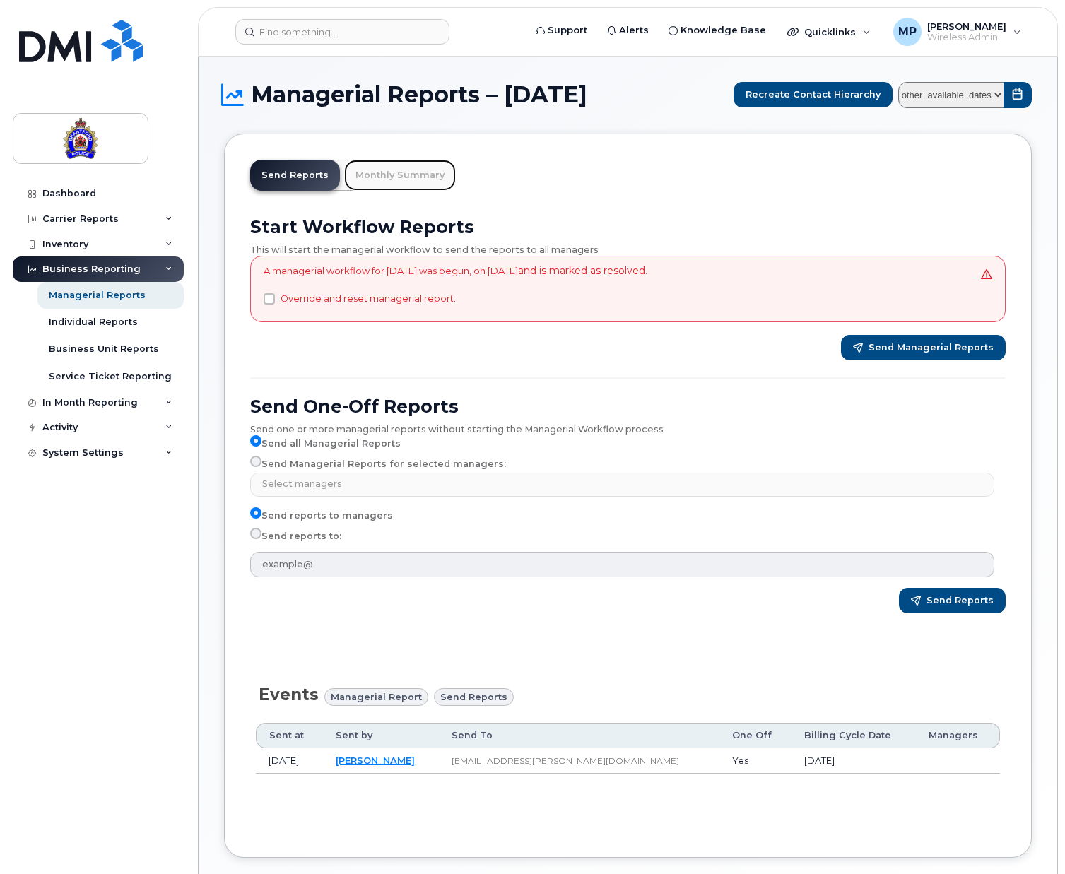
click at [395, 171] on link "Monthly Summary" at bounding box center [400, 175] width 112 height 31
click at [395, 175] on link "Monthly Summary" at bounding box center [400, 175] width 112 height 31
click at [385, 172] on link "Monthly Summary" at bounding box center [400, 175] width 112 height 31
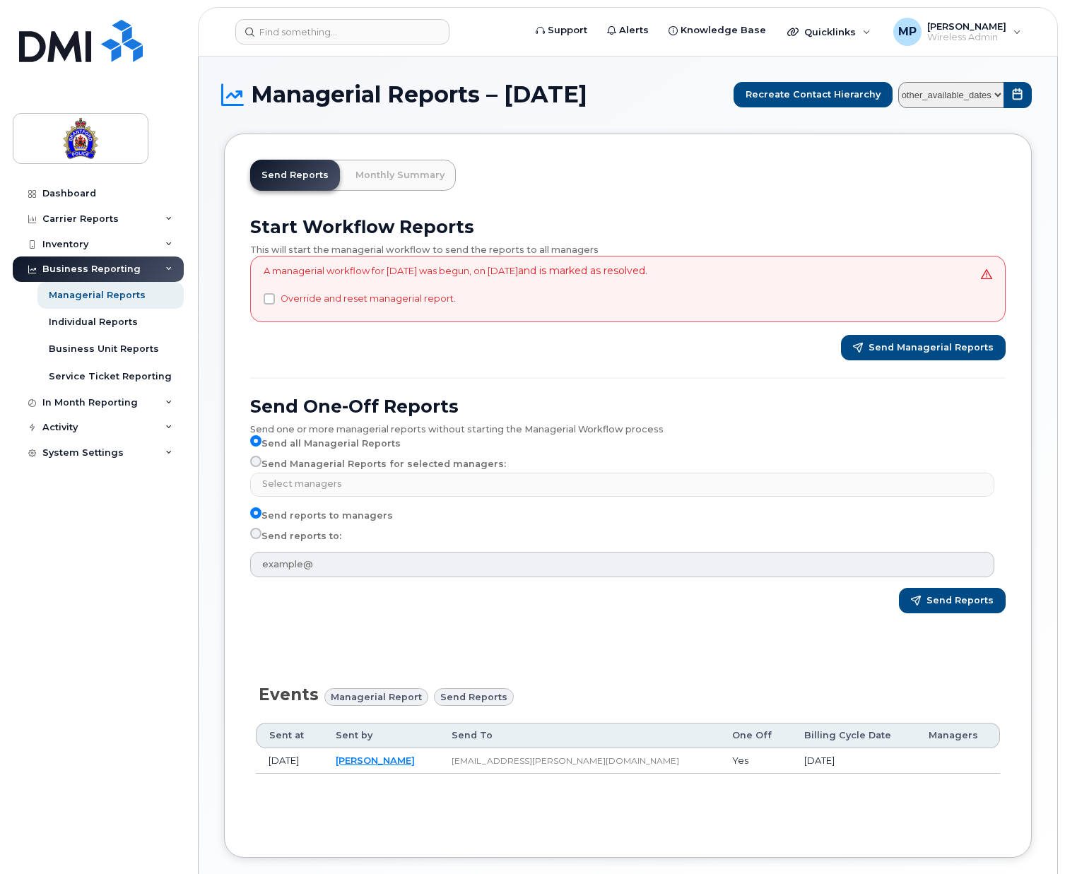
drag, startPoint x: 385, startPoint y: 172, endPoint x: 365, endPoint y: 354, distance: 182.7
click at [365, 353] on div "Send Managerial Reports" at bounding box center [628, 347] width 756 height 25
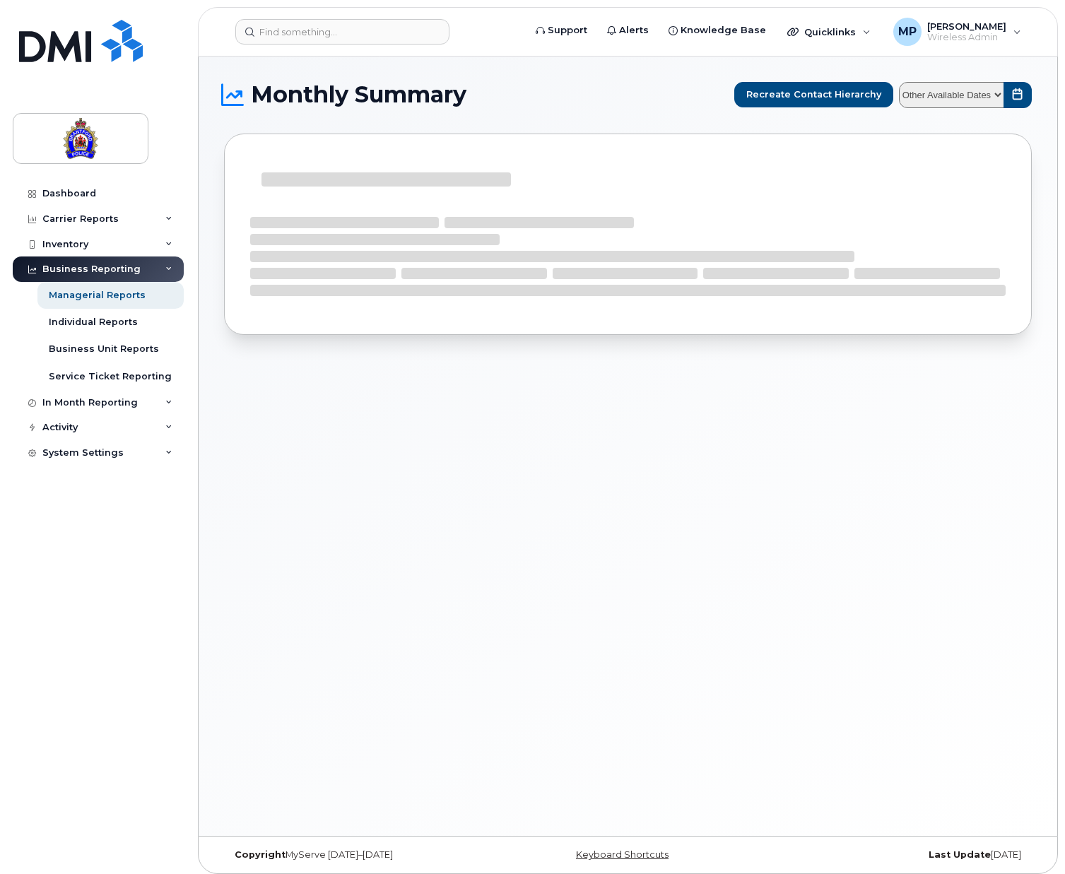
select select
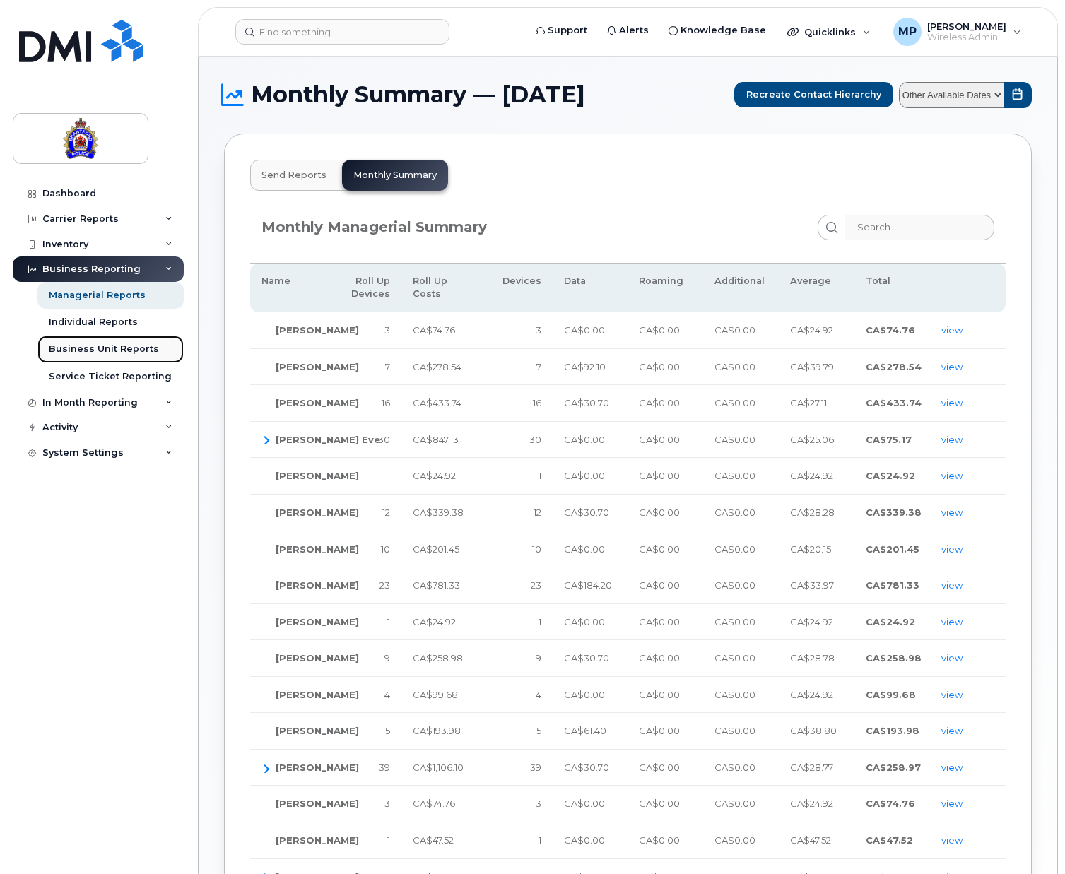
click at [116, 346] on div "Business Unit Reports" at bounding box center [104, 349] width 110 height 13
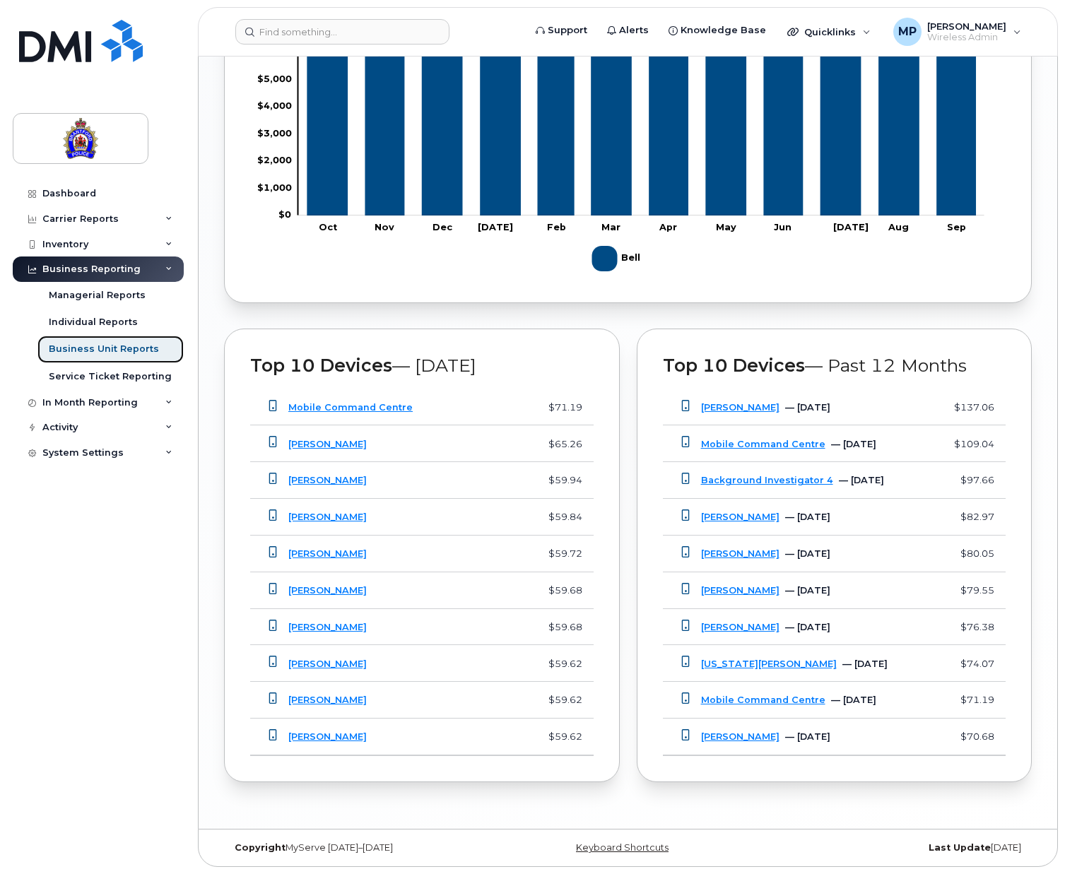
scroll to position [193, 0]
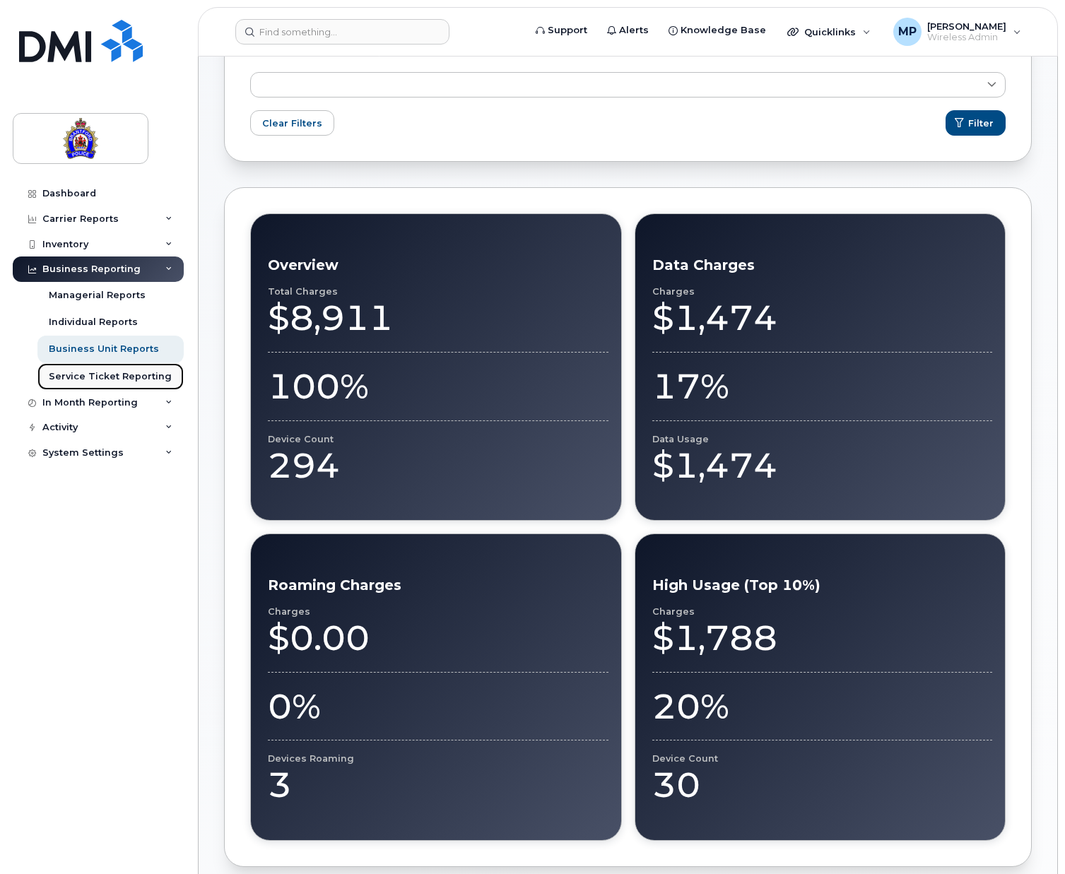
click at [107, 373] on div "Service Ticket Reporting" at bounding box center [110, 376] width 123 height 13
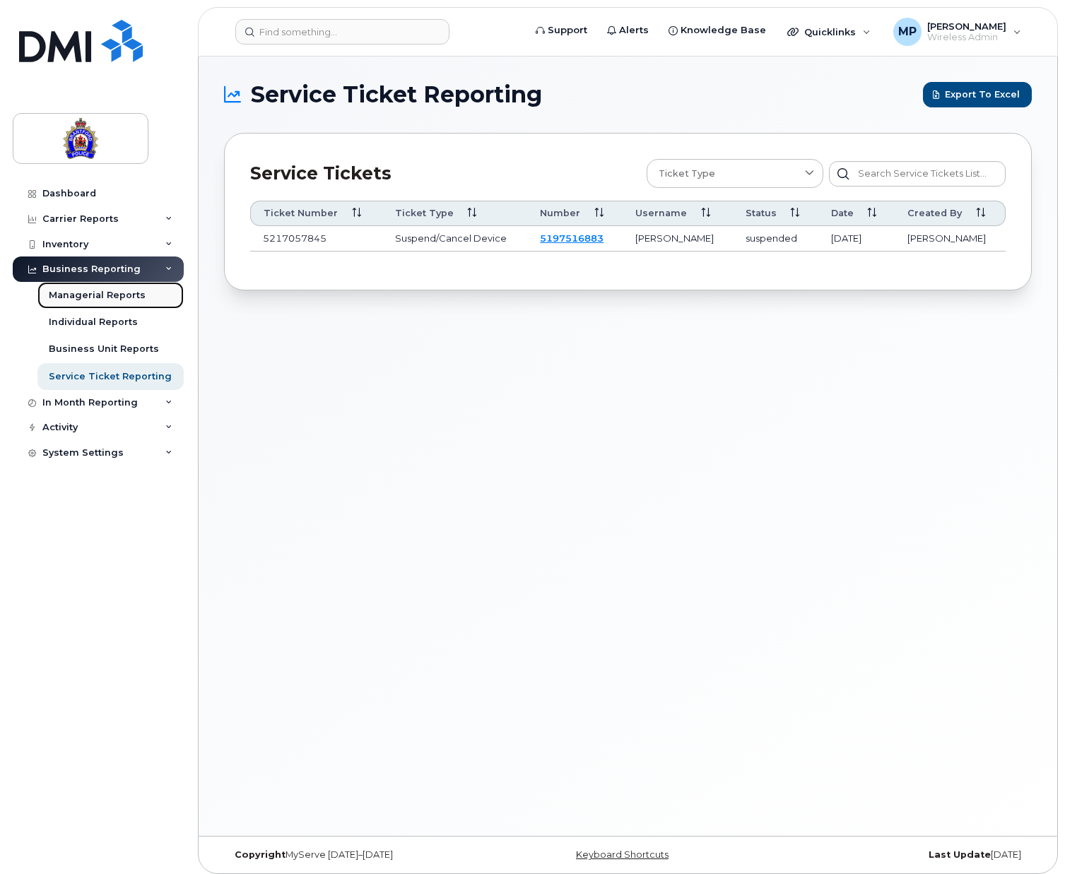
click at [94, 293] on div "Managerial Reports" at bounding box center [97, 295] width 97 height 13
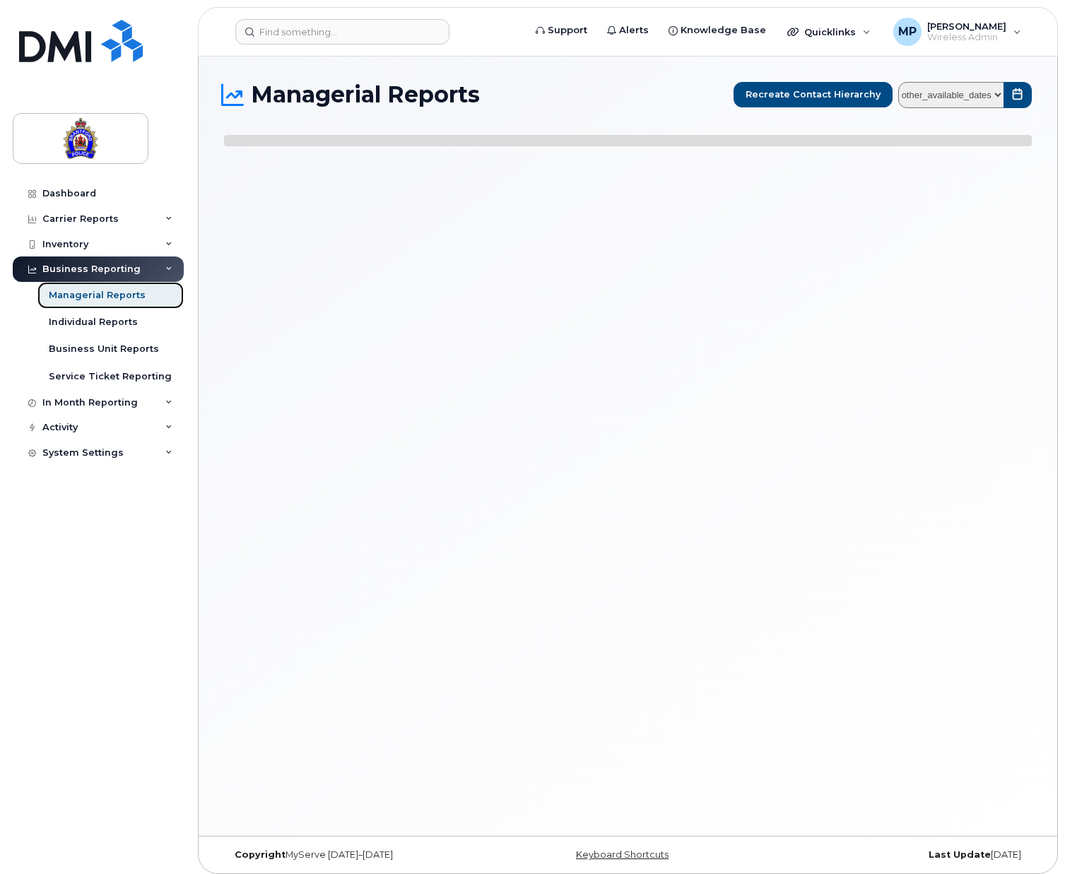
select select
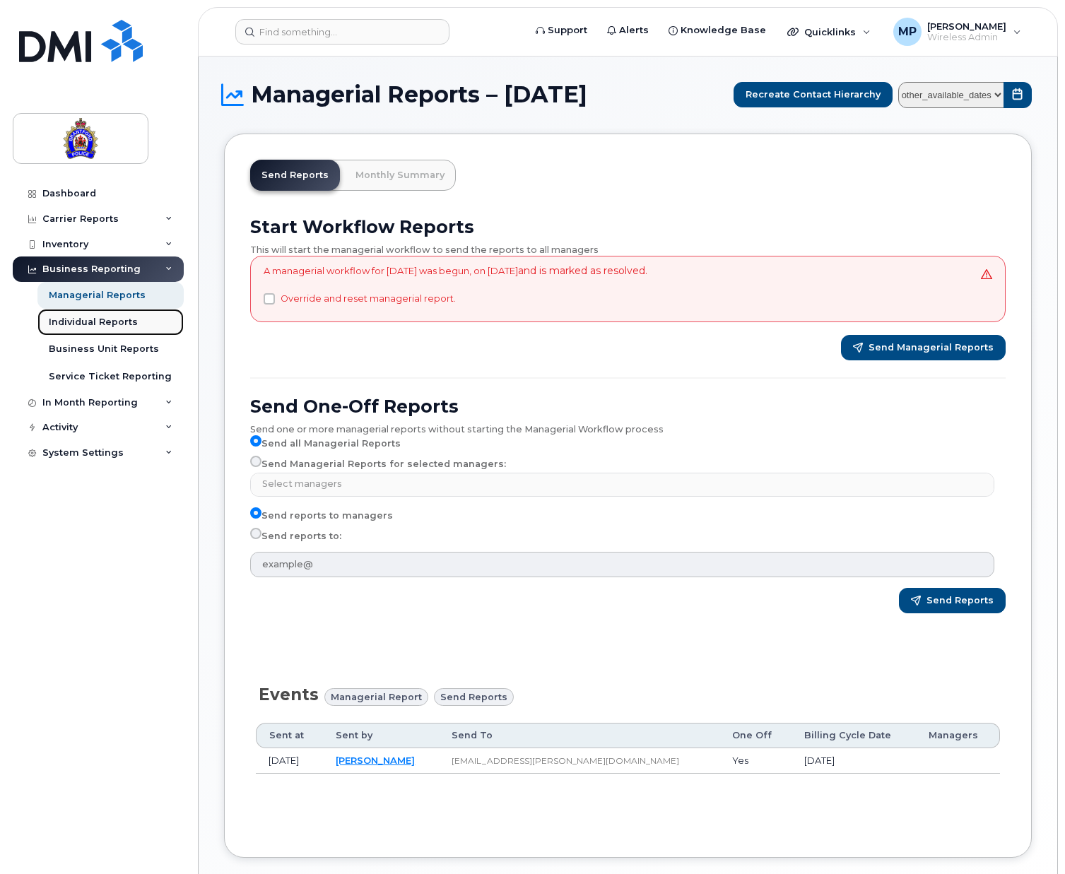
click at [76, 318] on div "Individual Reports" at bounding box center [93, 322] width 89 height 13
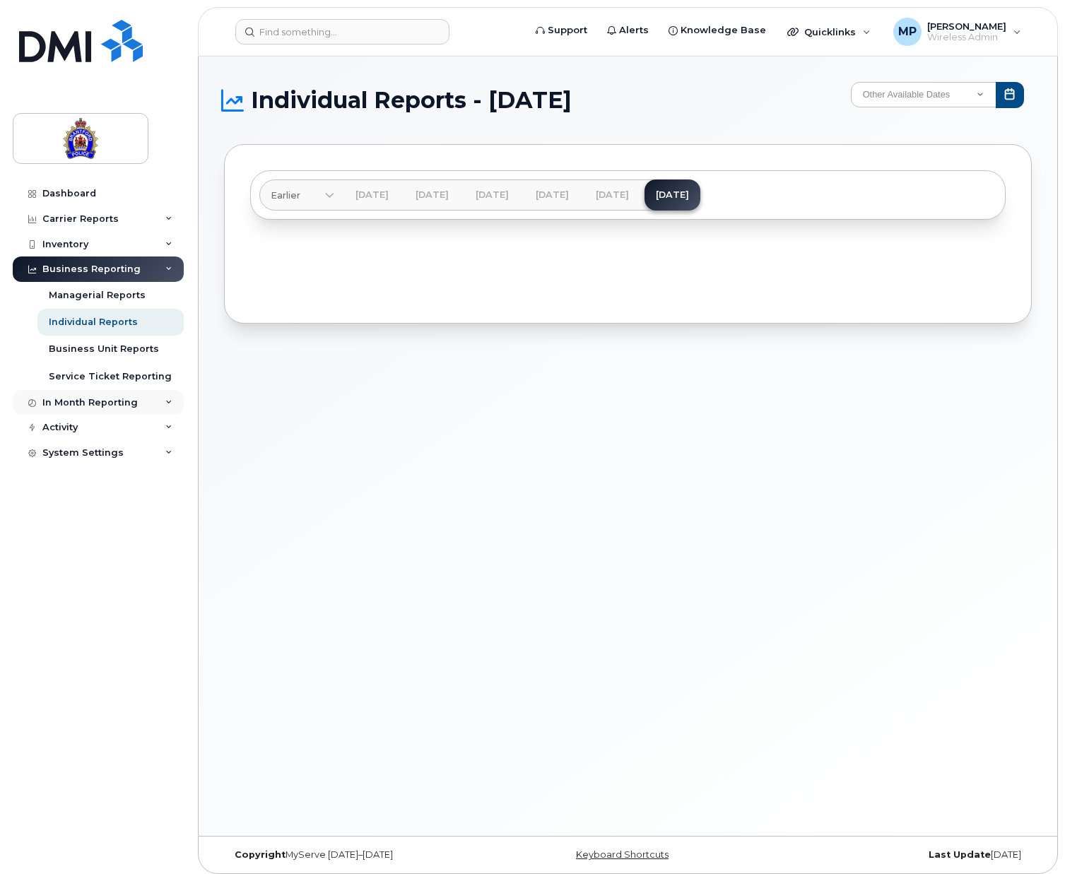
click at [114, 399] on div "In Month Reporting" at bounding box center [89, 402] width 95 height 11
click at [76, 430] on div "Data Usage" at bounding box center [77, 428] width 57 height 13
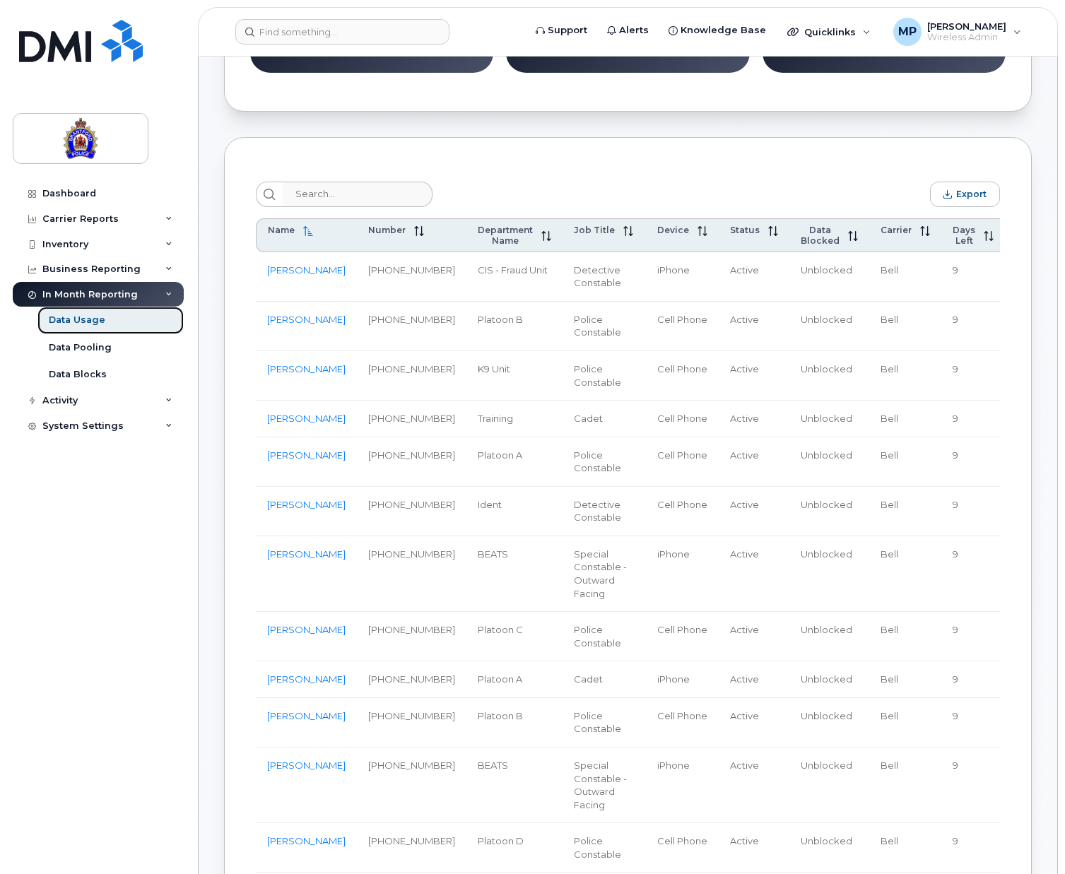
scroll to position [495, 0]
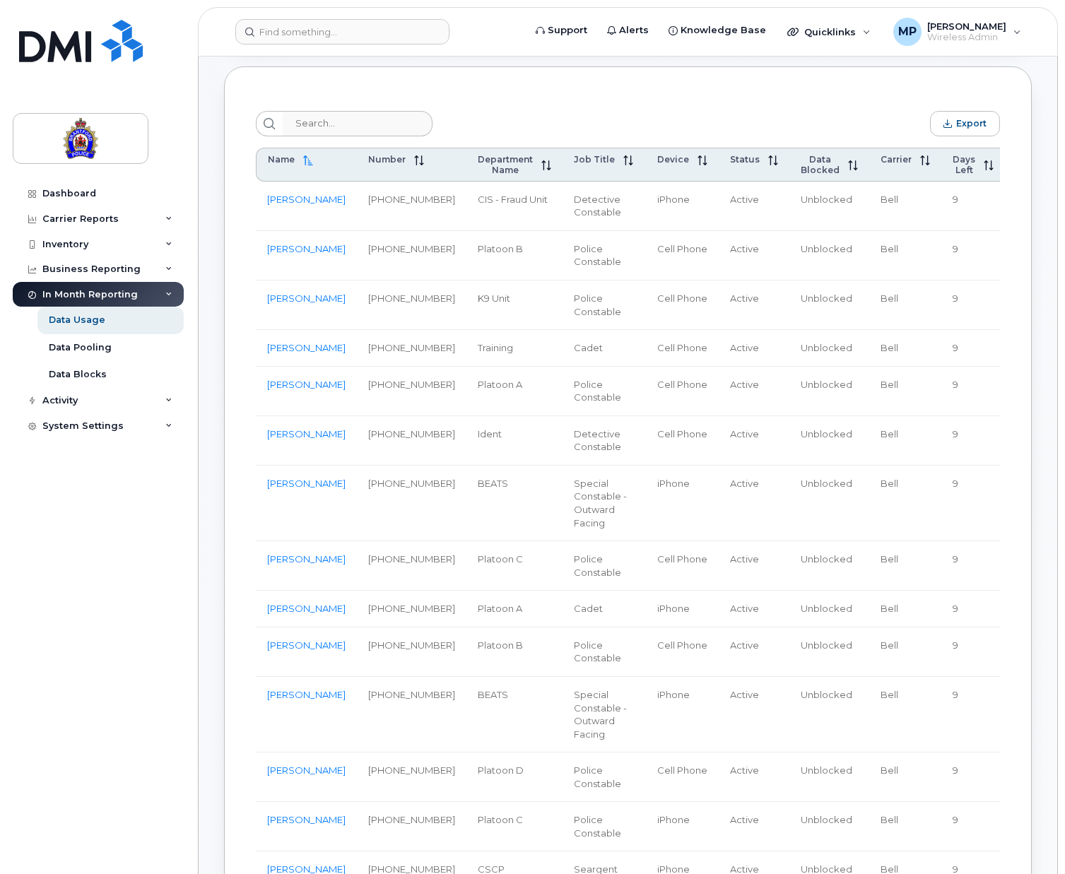
click at [1016, 162] on span "Total Volume" at bounding box center [1033, 164] width 35 height 21
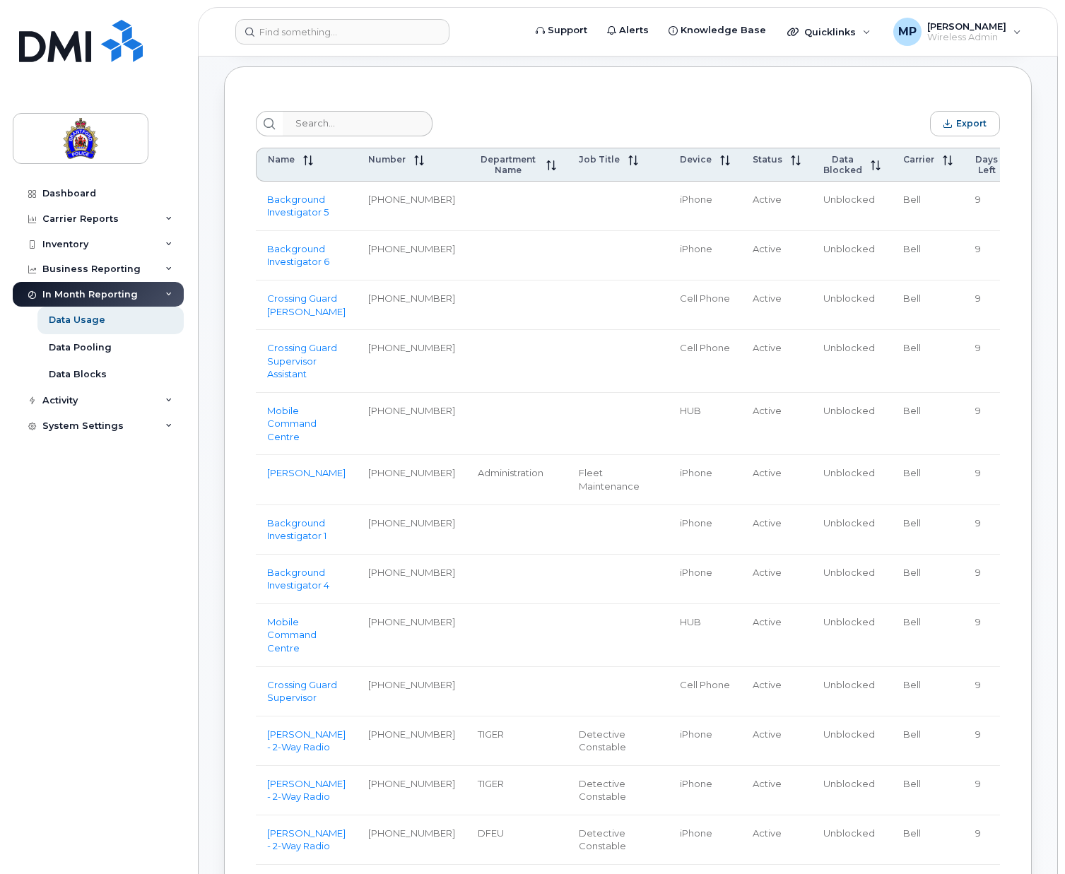
click at [1039, 172] on span "Total Volume" at bounding box center [1056, 164] width 35 height 21
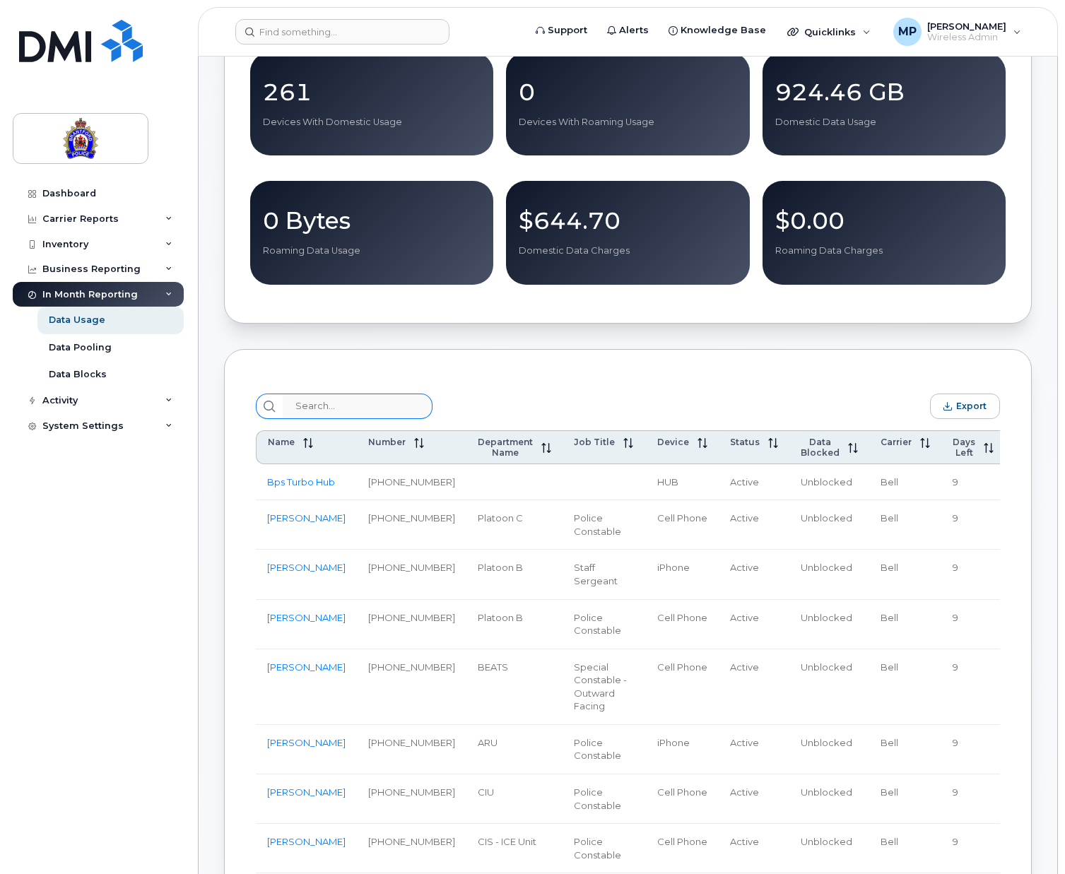
scroll to position [0, 0]
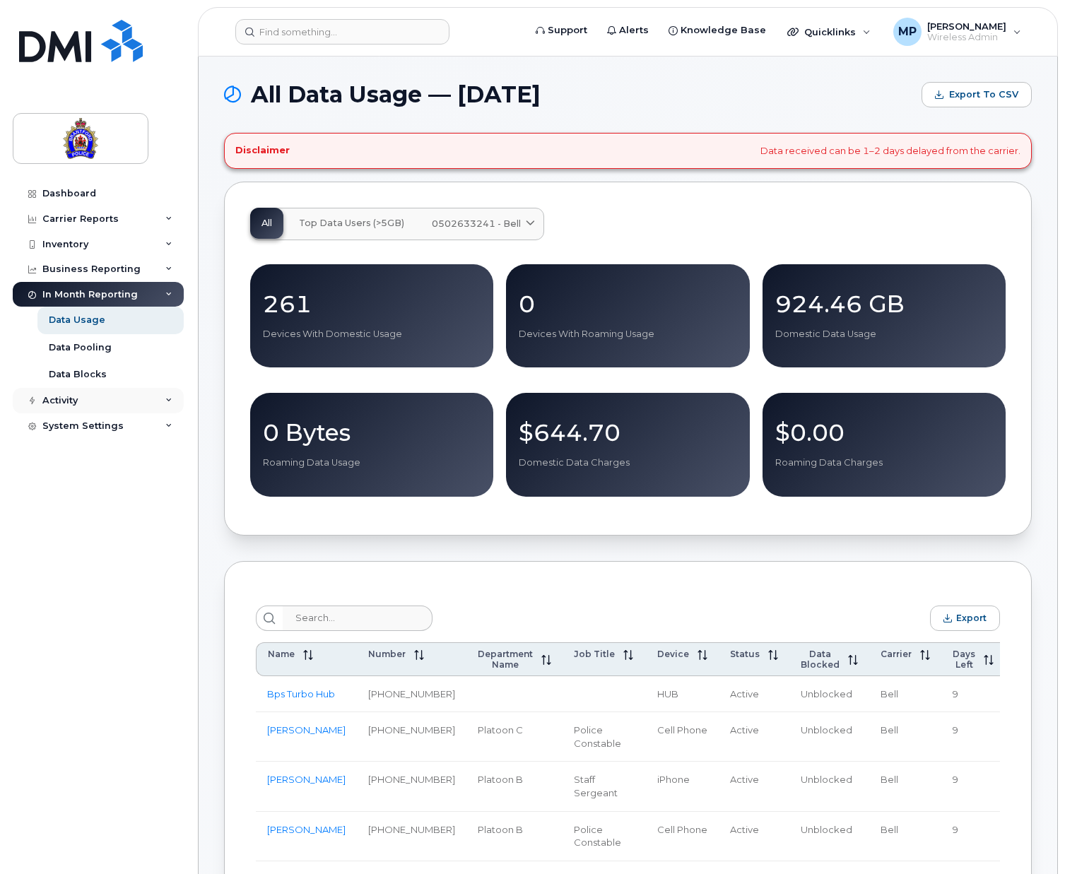
click at [70, 398] on div "Activity" at bounding box center [59, 400] width 35 height 11
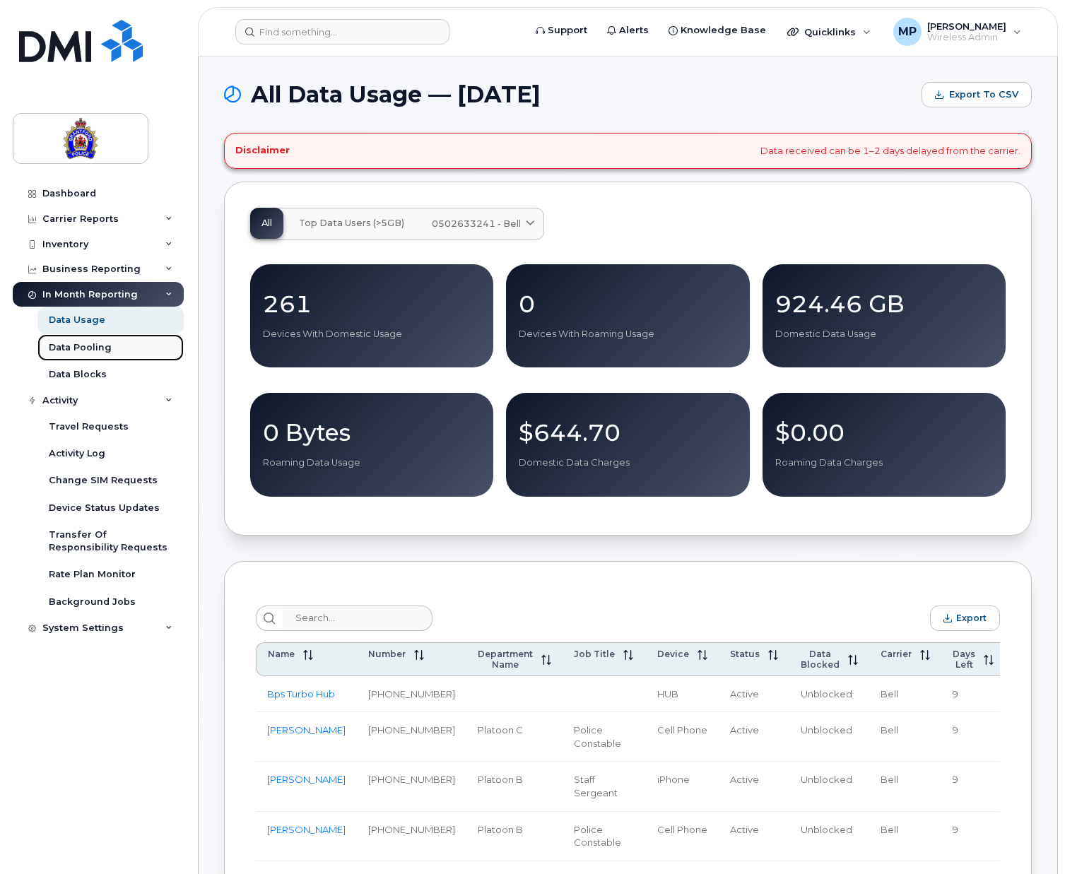
click at [92, 341] on div "Data Pooling" at bounding box center [80, 347] width 63 height 13
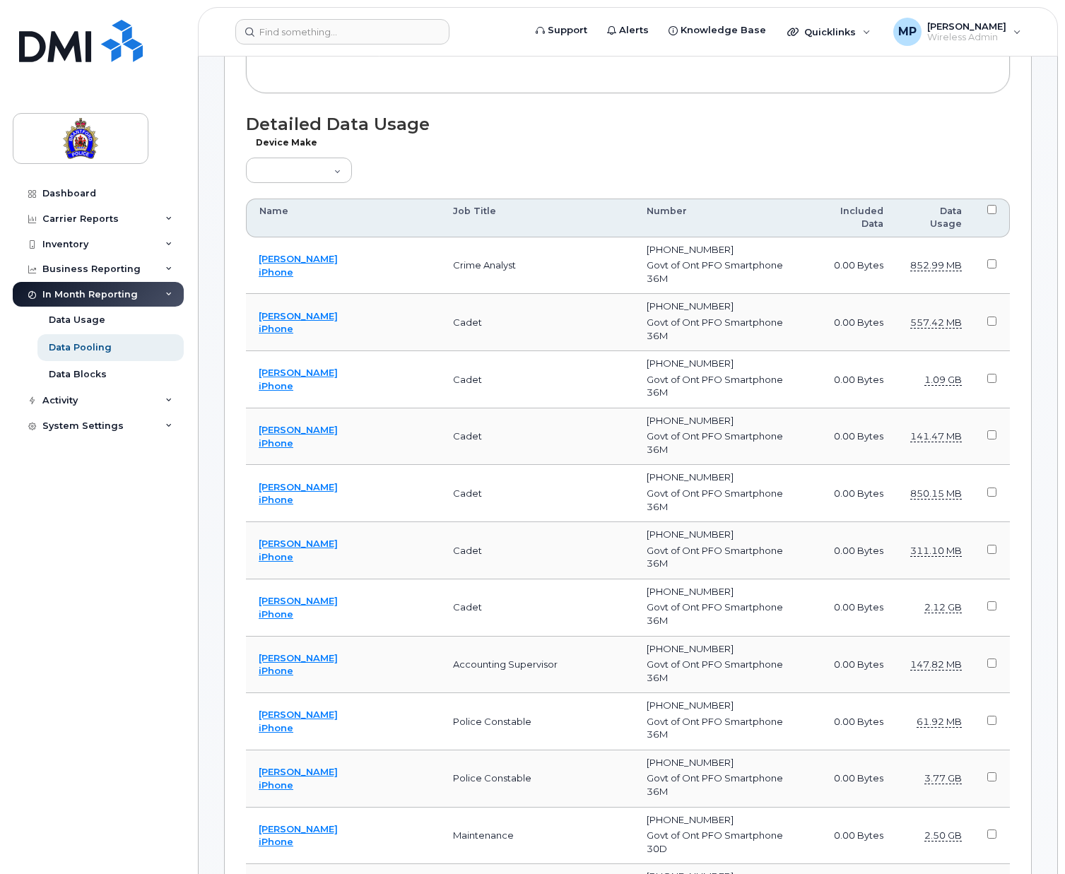
scroll to position [141, 0]
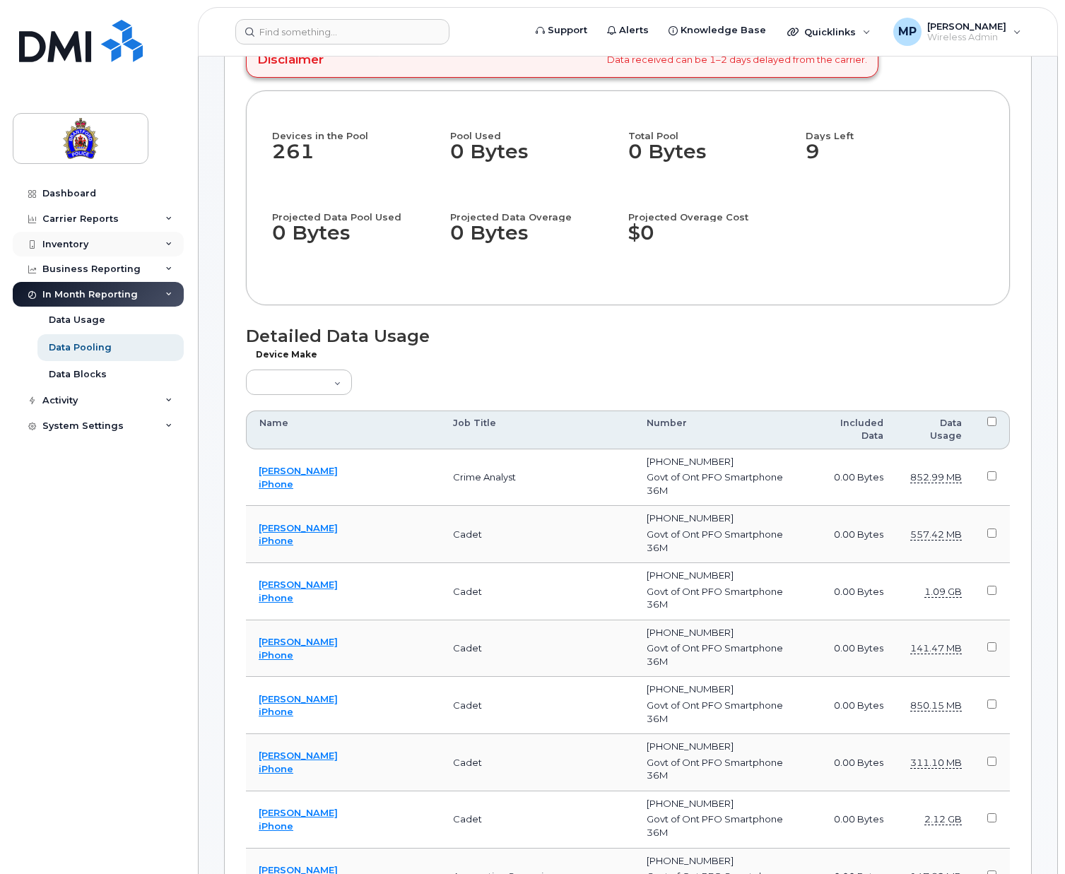
click at [71, 232] on div "Inventory" at bounding box center [98, 244] width 171 height 25
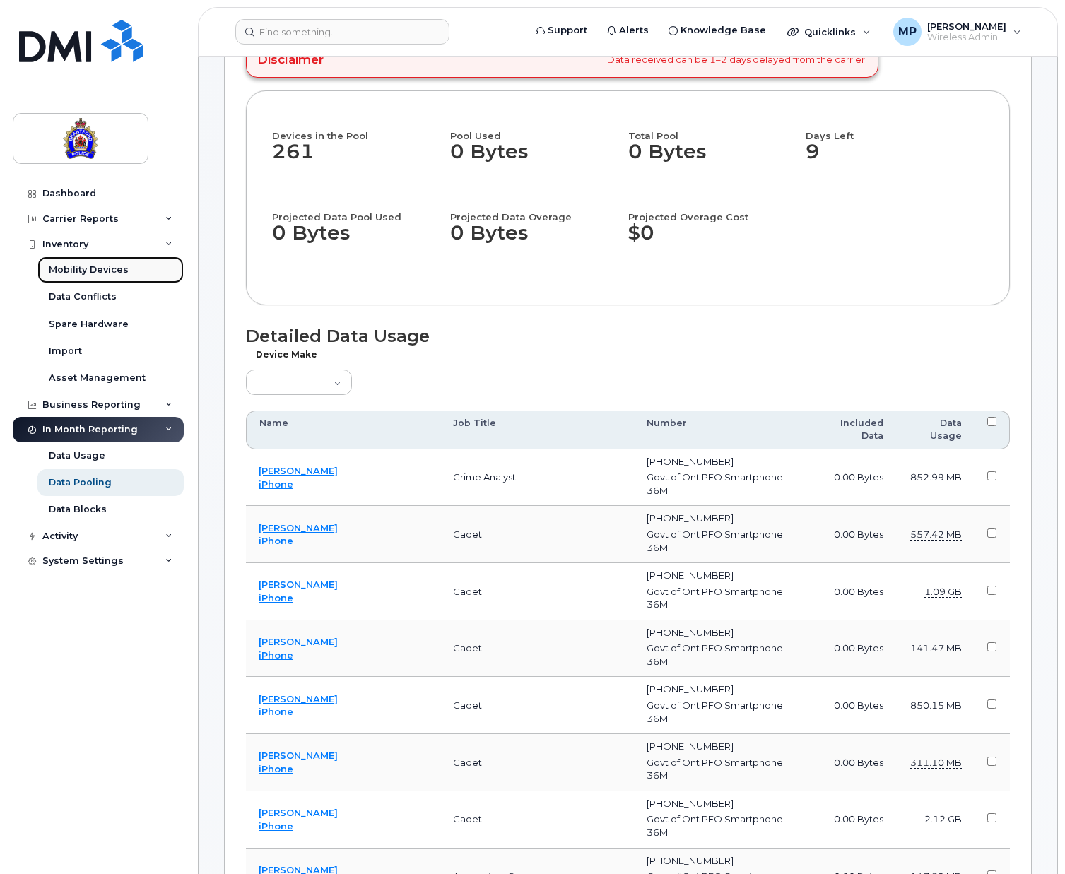
click at [92, 274] on div "Mobility Devices" at bounding box center [89, 270] width 80 height 13
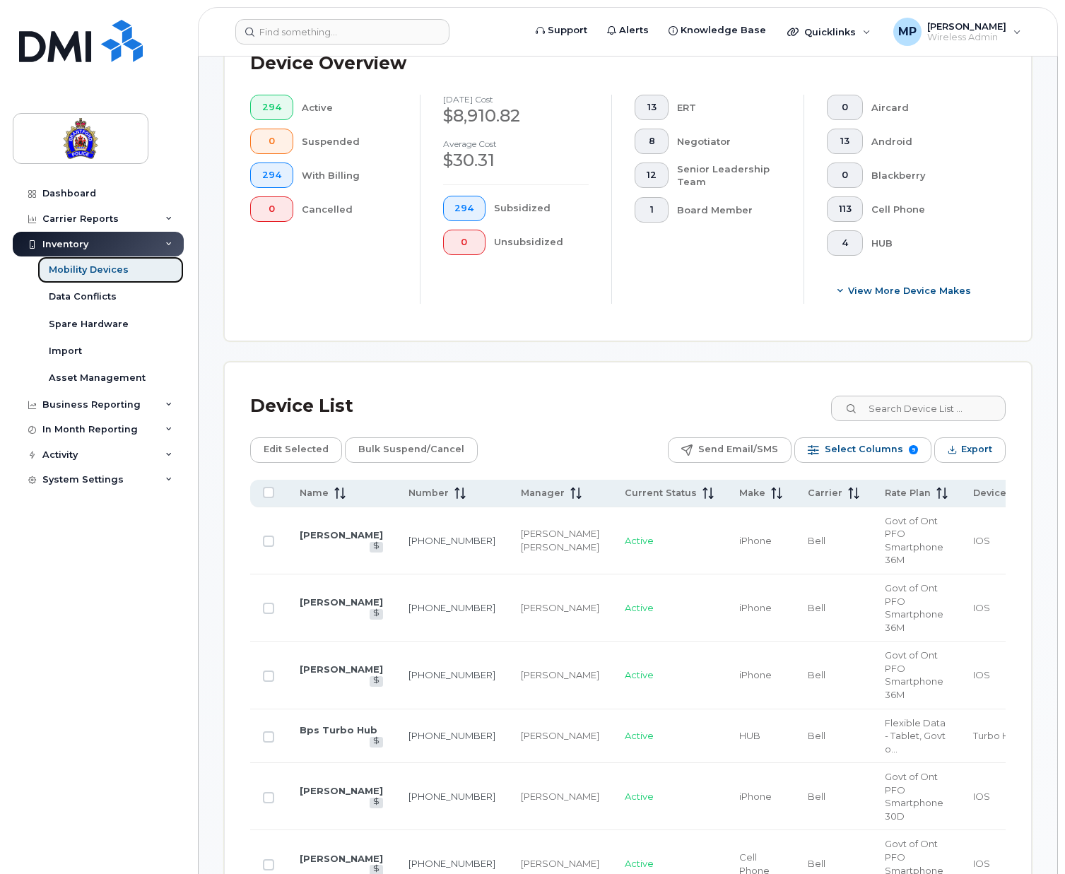
scroll to position [353, 0]
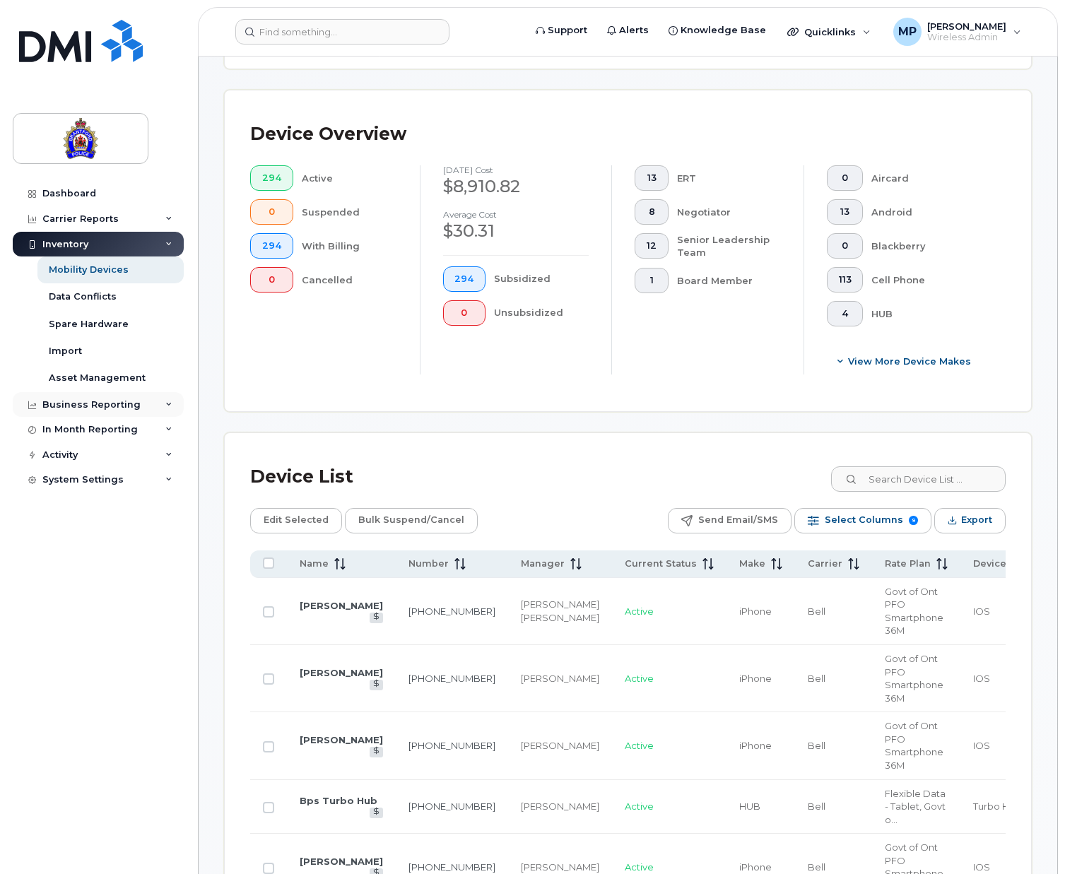
click at [81, 404] on div "Business Reporting" at bounding box center [91, 404] width 98 height 11
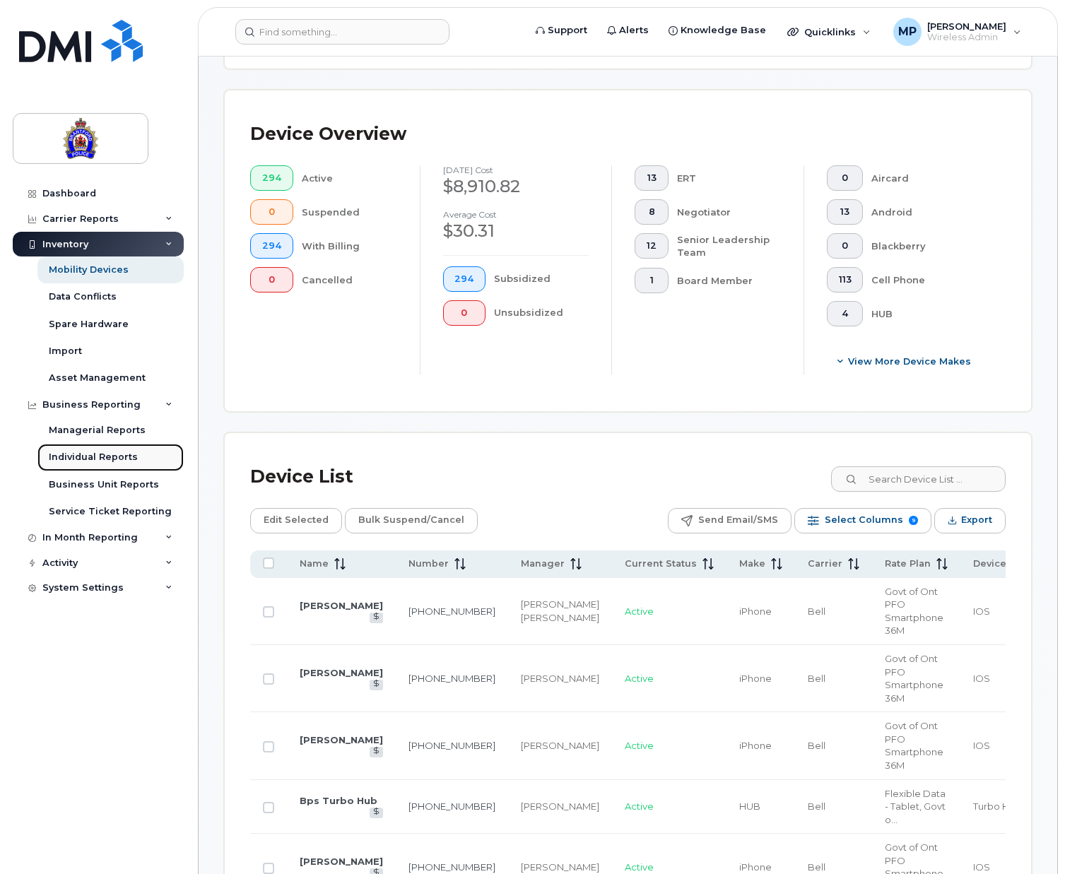
click at [80, 452] on div "Individual Reports" at bounding box center [93, 457] width 89 height 13
